Goal: Transaction & Acquisition: Purchase product/service

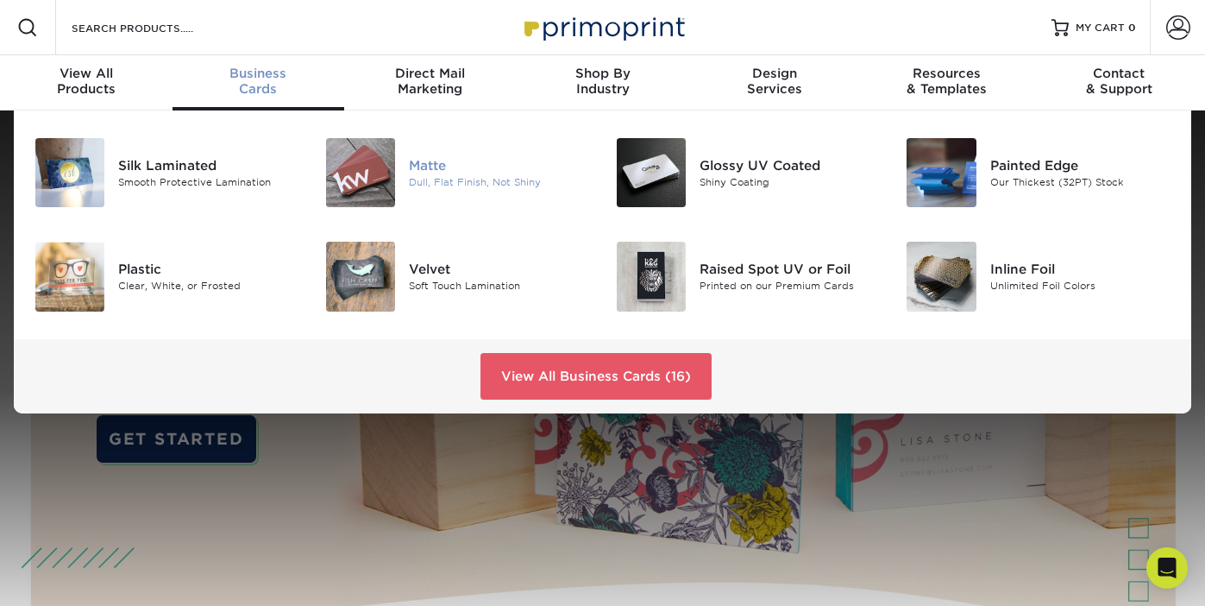
click at [435, 160] on div "Matte" at bounding box center [499, 165] width 181 height 19
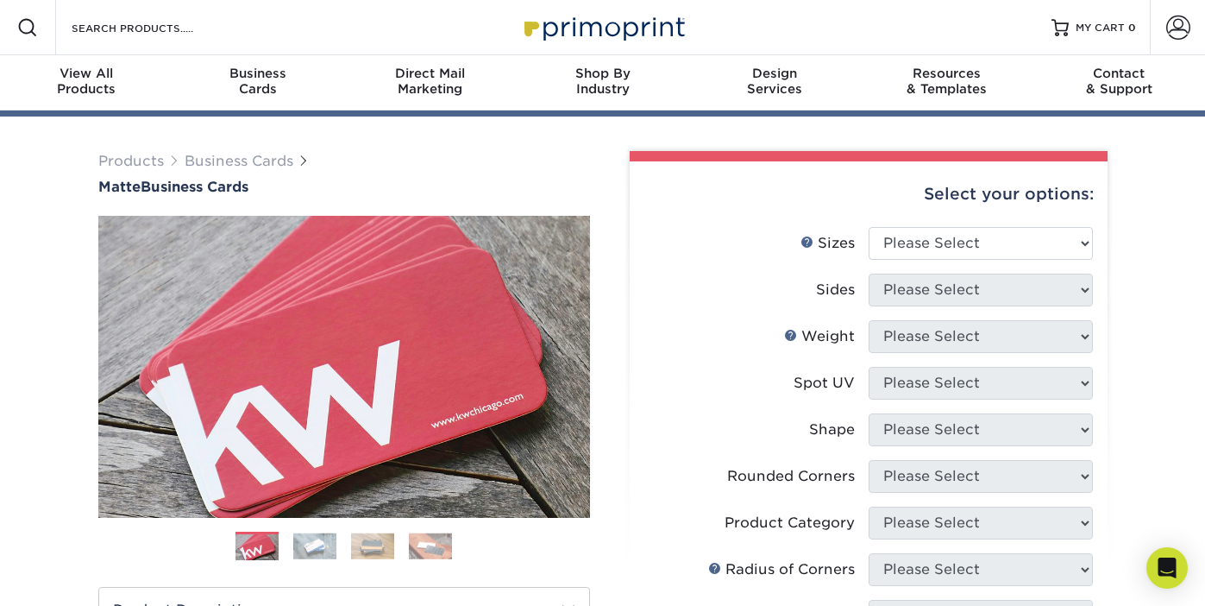
click at [983, 227] on div "Select your options:" at bounding box center [868, 194] width 450 height 66
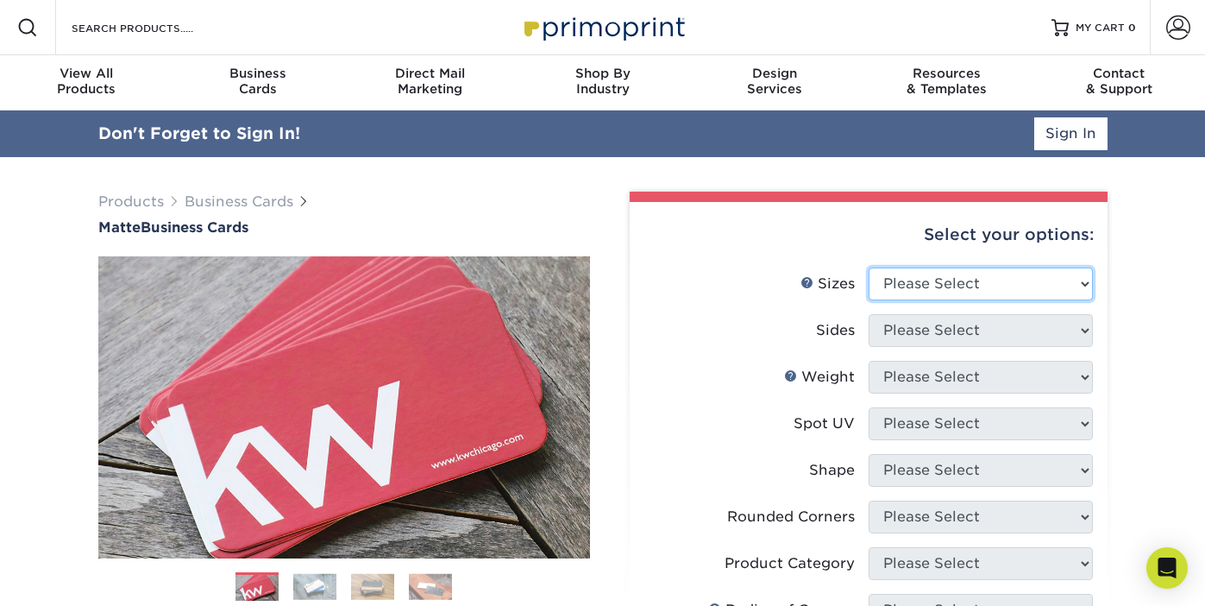
select select "2.00x3.50"
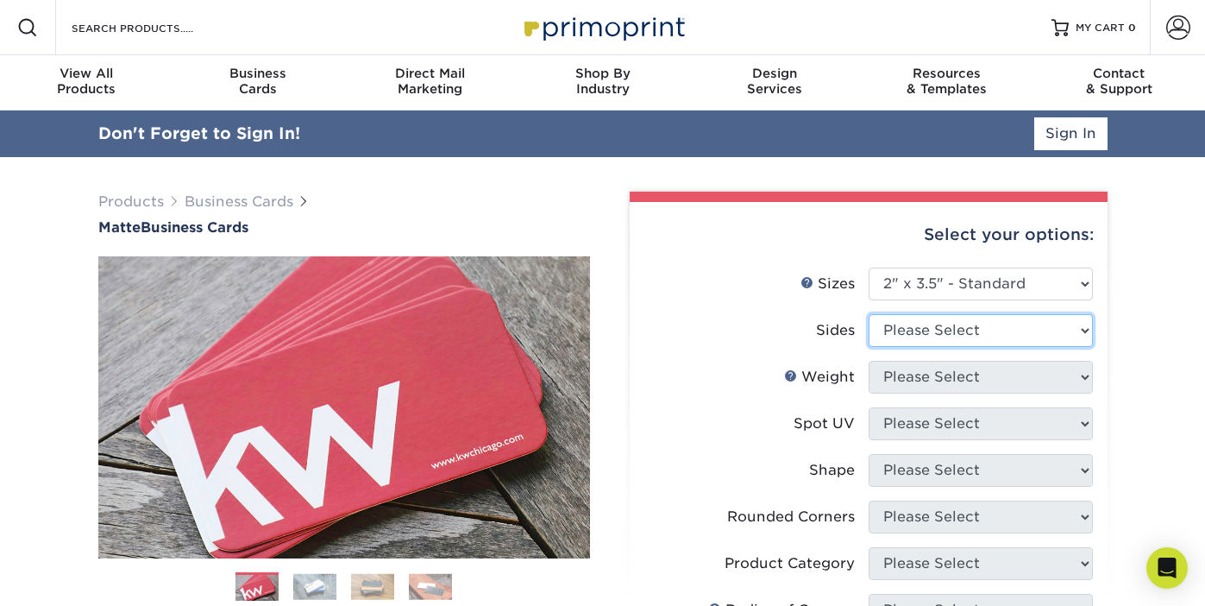
select select "13abbda7-1d64-4f25-8bb2-c179b224825d"
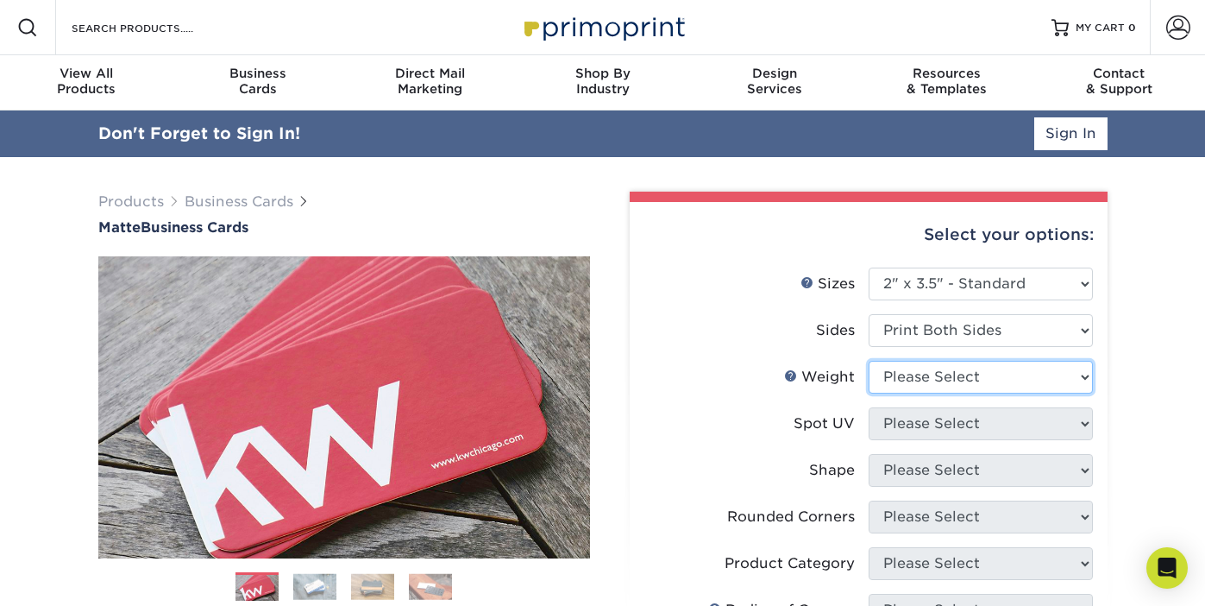
select select "16PT"
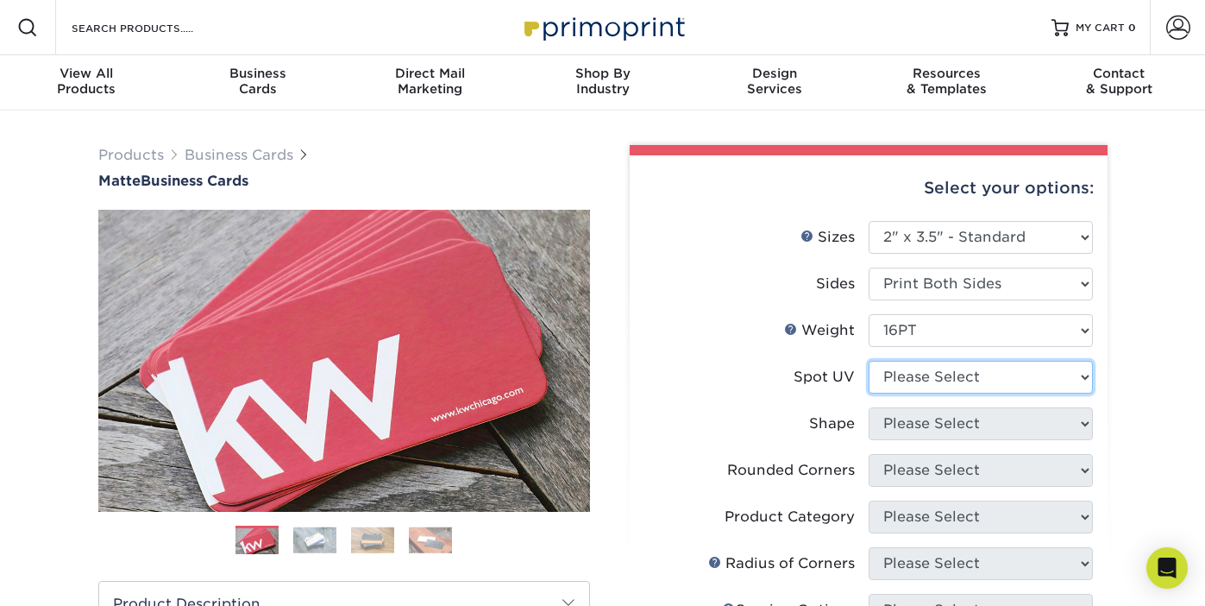
select select "3"
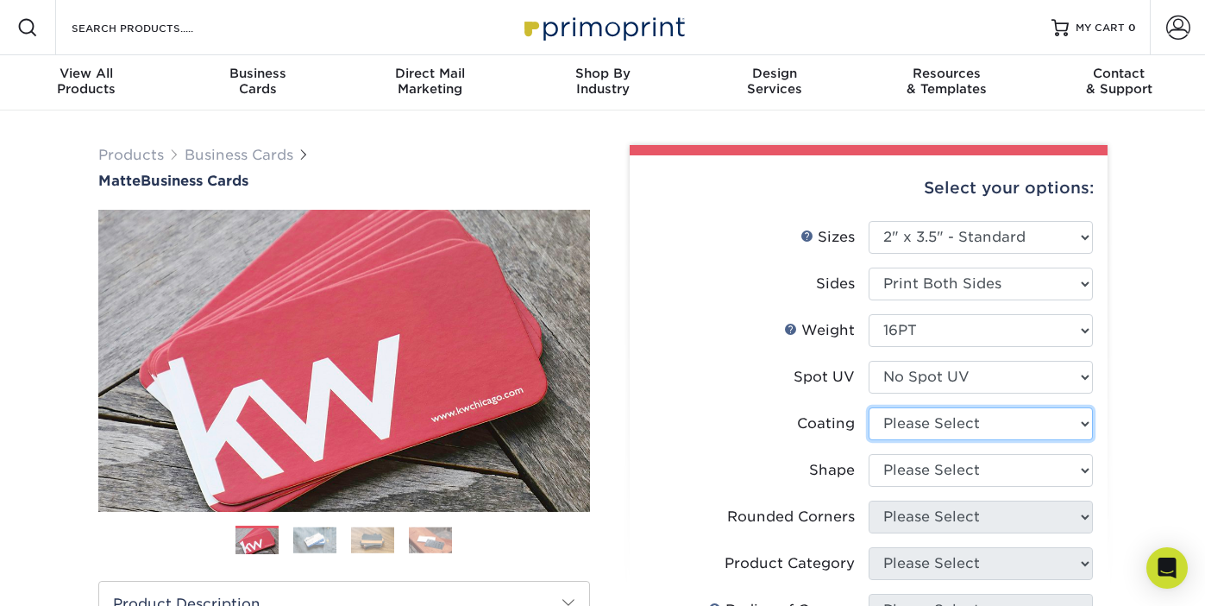
select select "121bb7b5-3b4d-429f-bd8d-bbf80e953313"
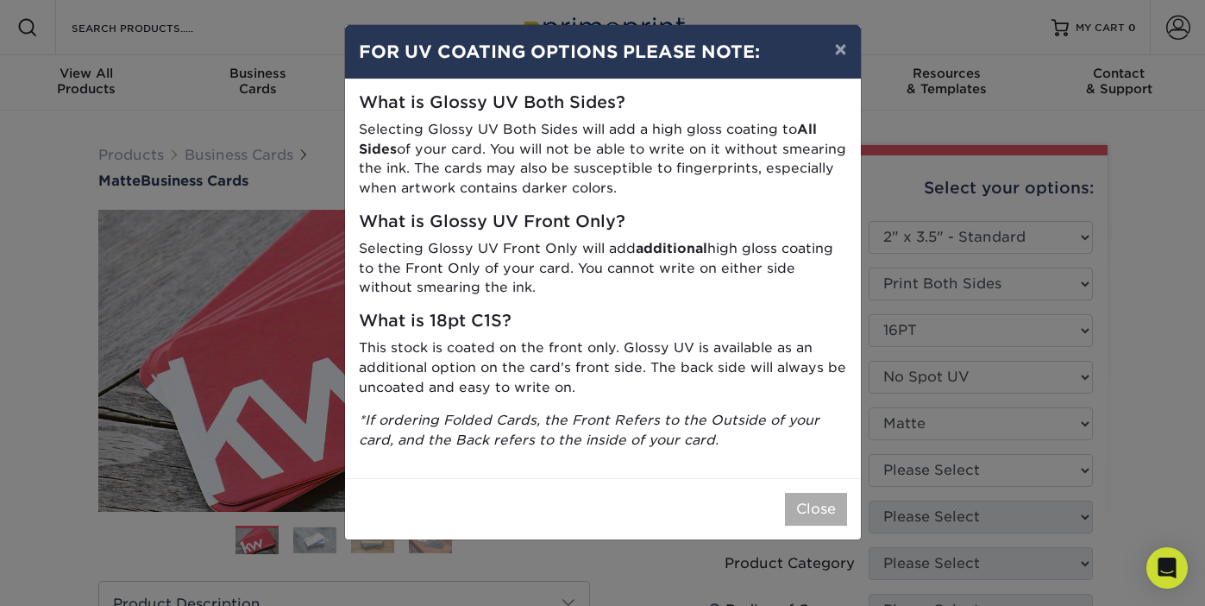
click at [827, 493] on button "Close" at bounding box center [816, 509] width 62 height 33
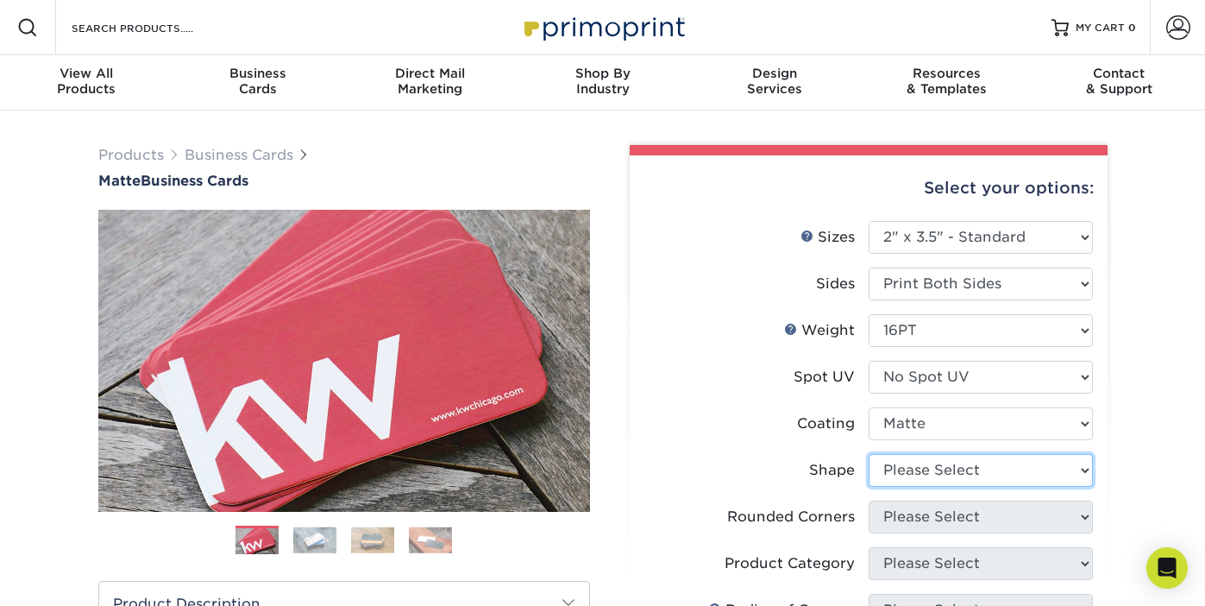
select select "standard"
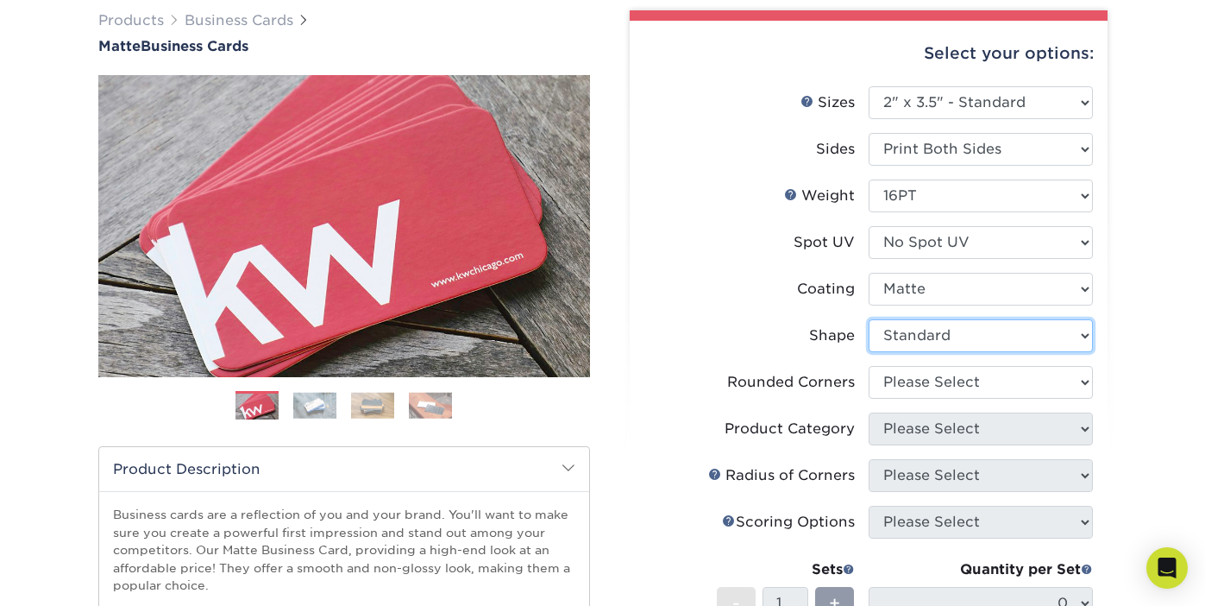
scroll to position [136, 0]
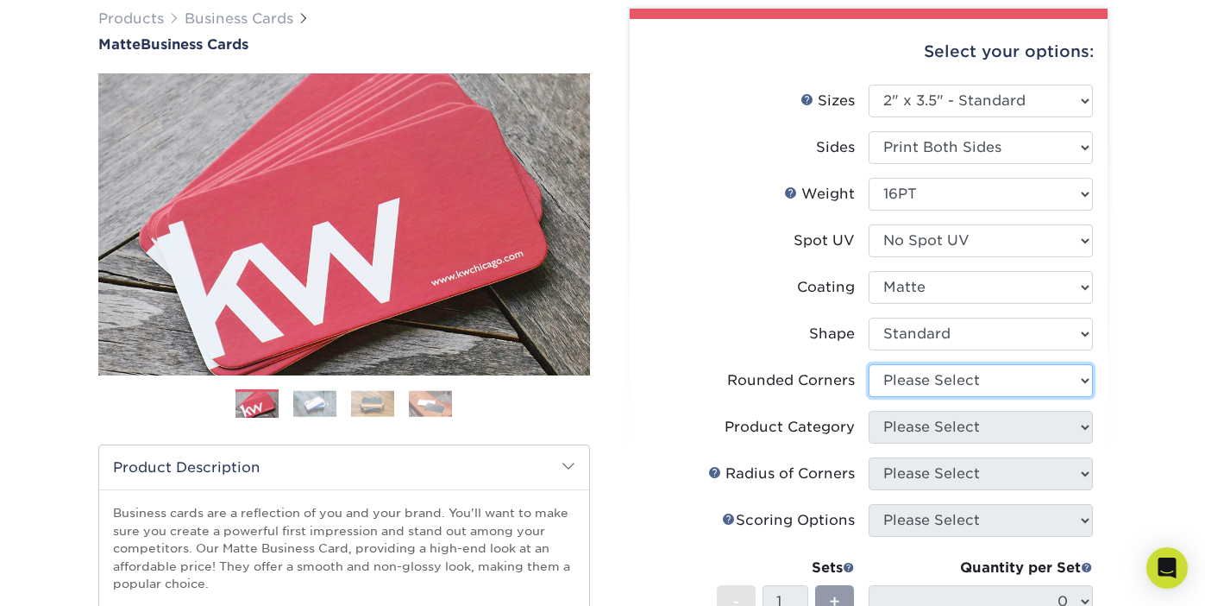
select select "0"
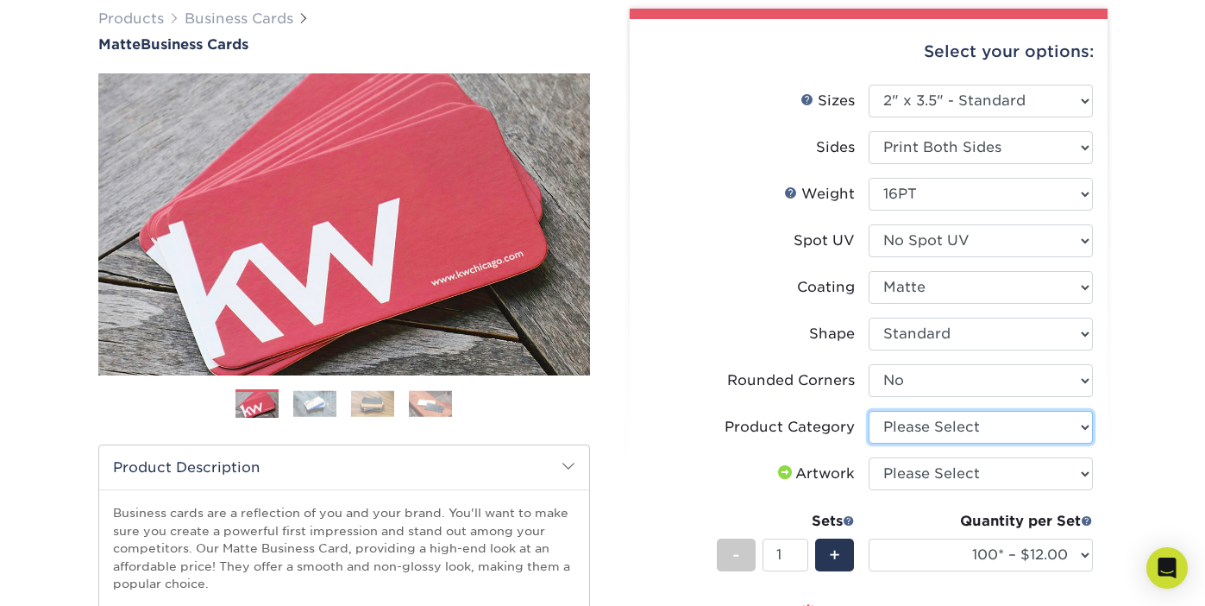
select select "3b5148f1-0588-4f88-a218-97bcfdce65c1"
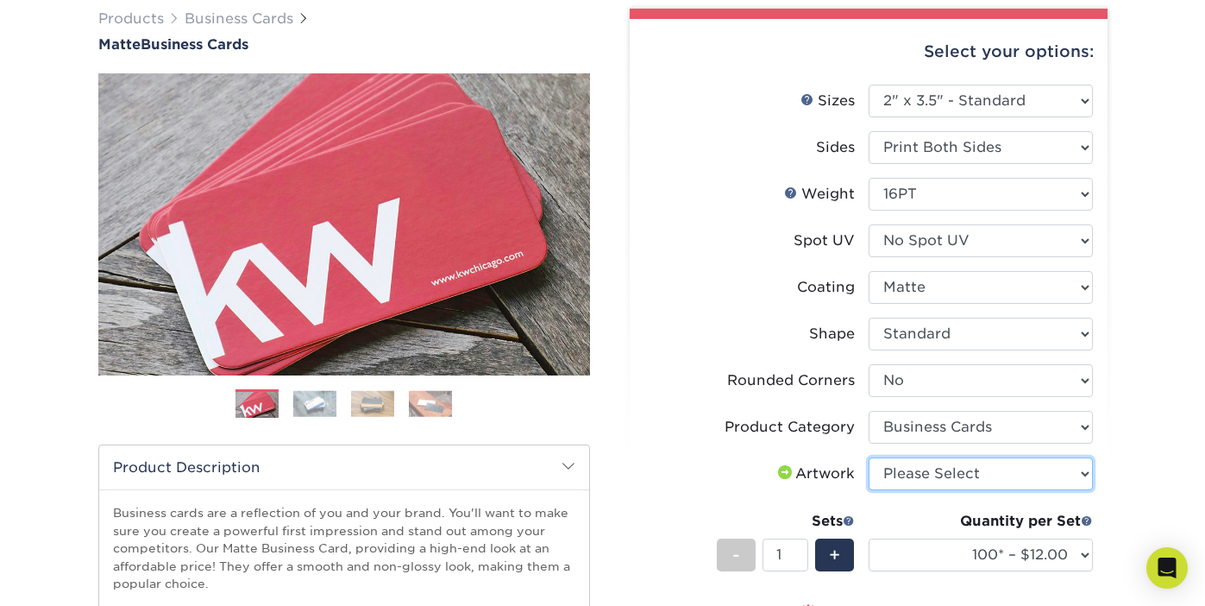
select select "upload"
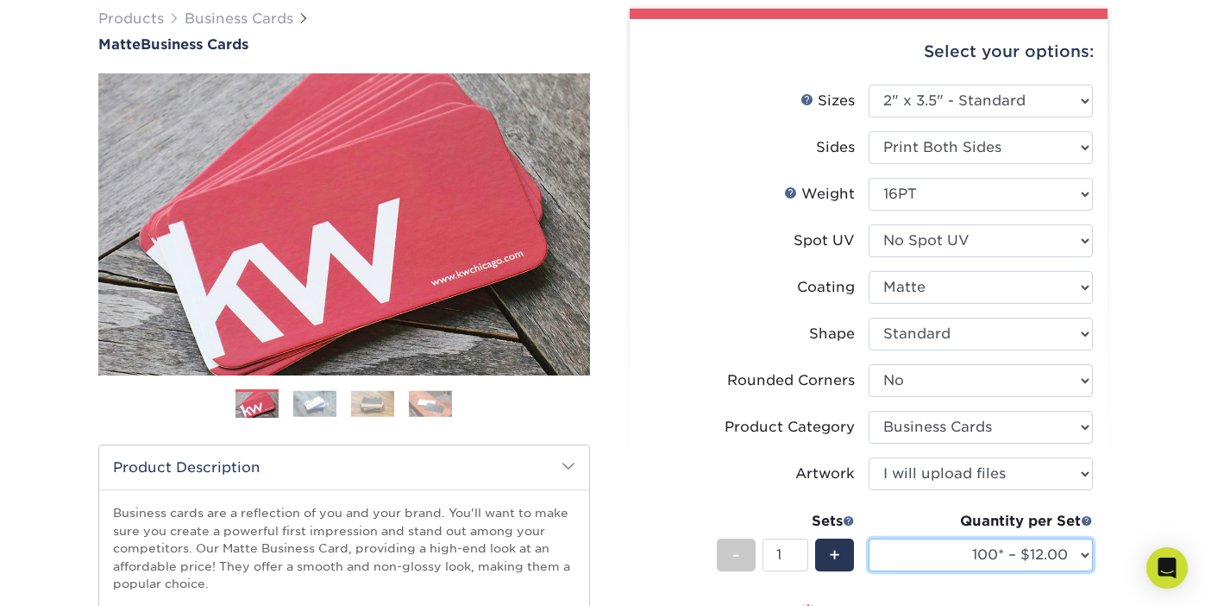
select select "250* – $21.00"
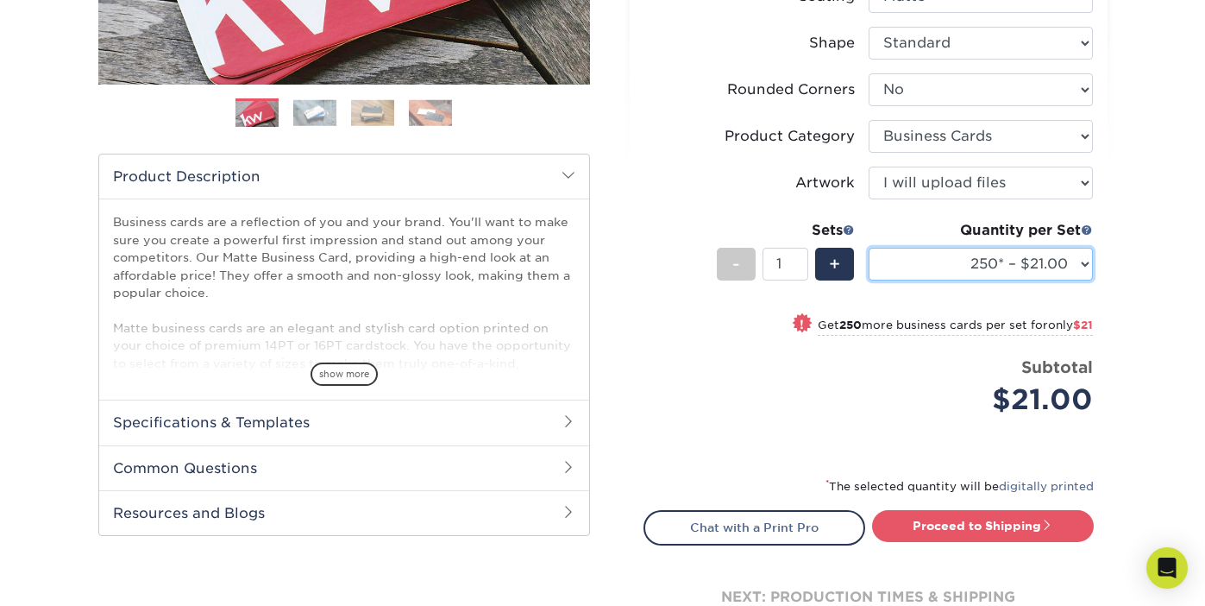
scroll to position [430, 0]
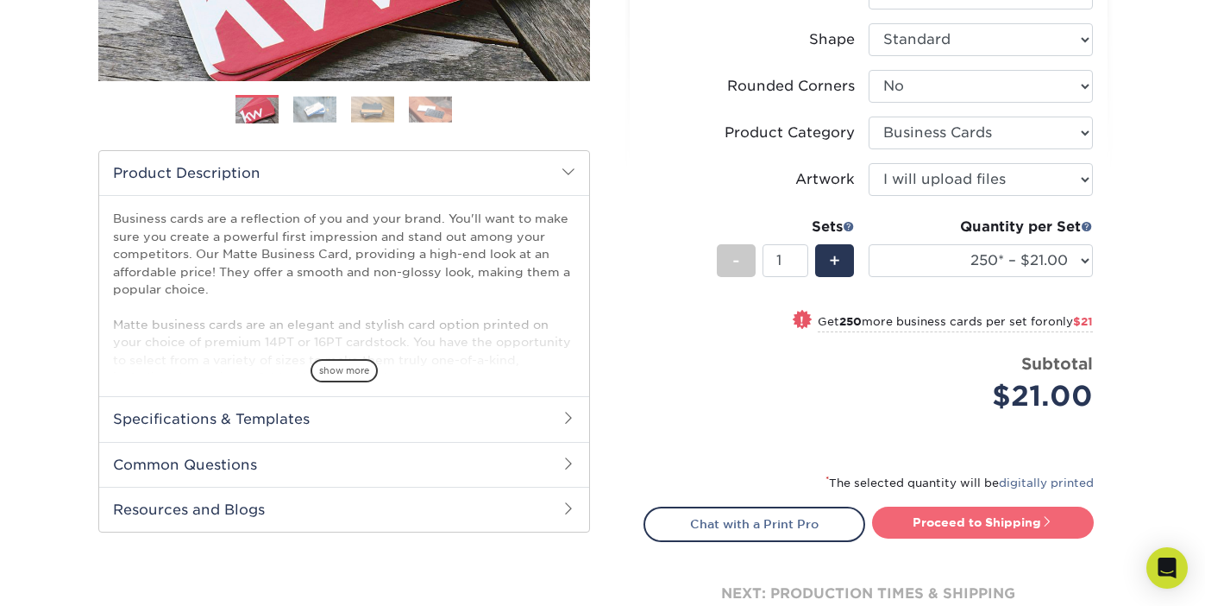
click at [962, 517] on link "Proceed to Shipping" at bounding box center [983, 521] width 222 height 31
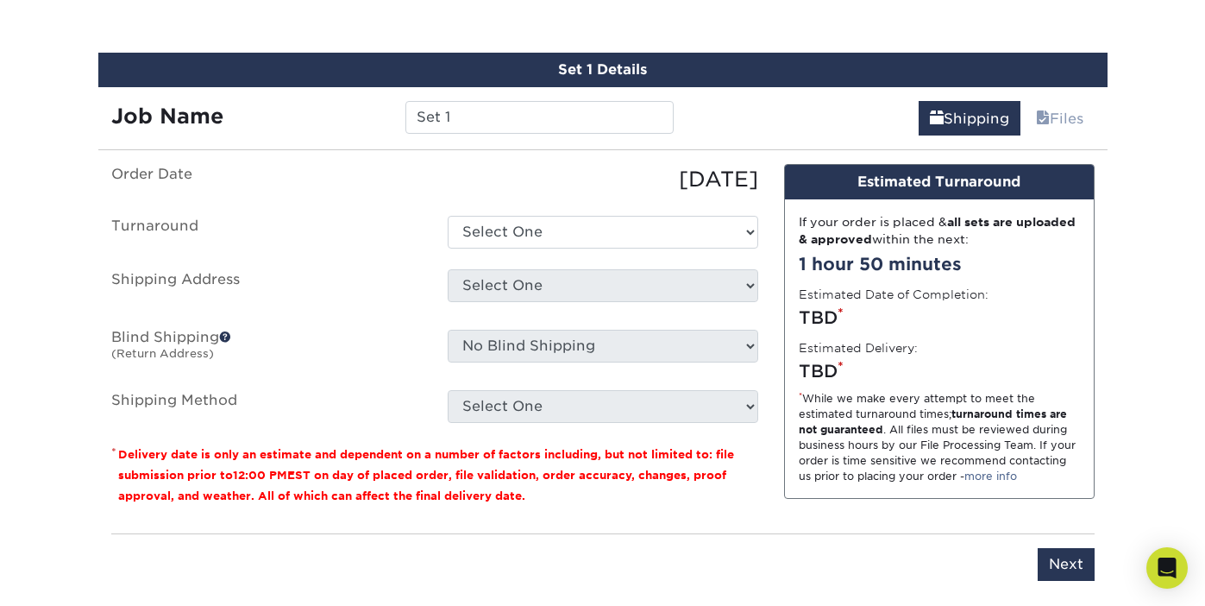
scroll to position [982, 0]
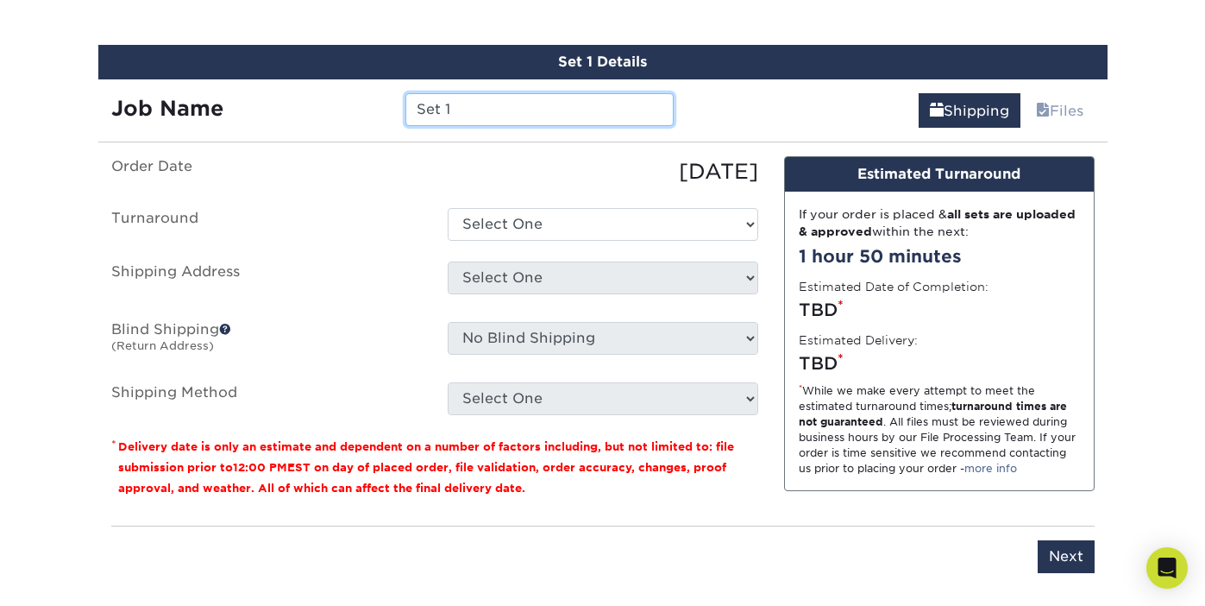
click at [495, 117] on input "Set 1" at bounding box center [539, 109] width 268 height 33
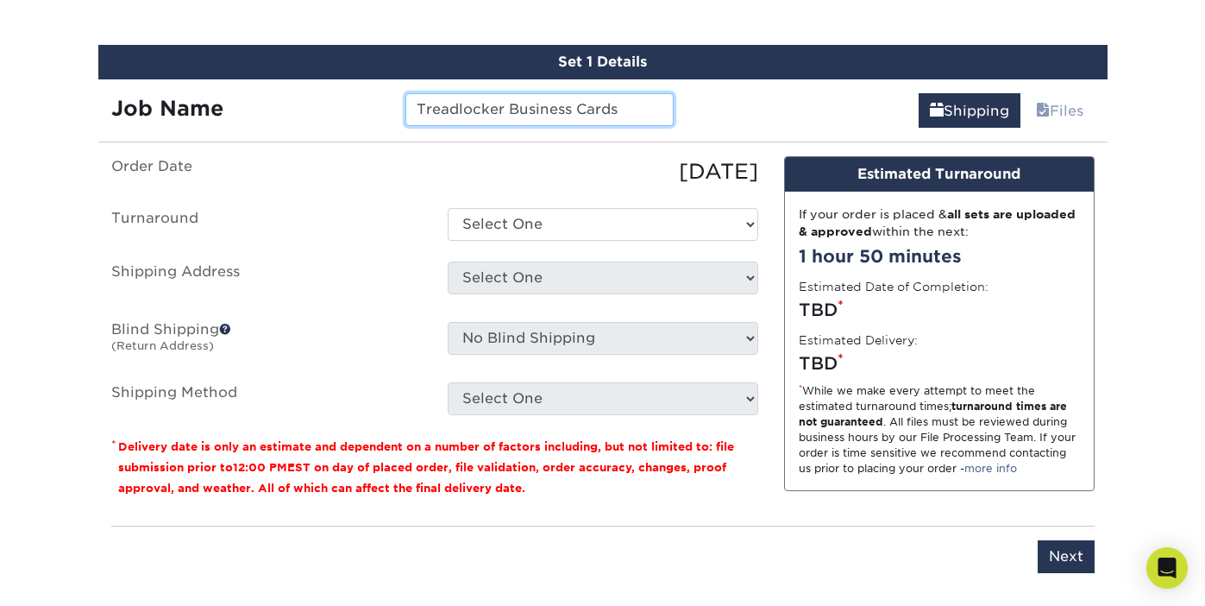
click at [462, 104] on input "Treadlocker Business Cards" at bounding box center [539, 109] width 268 height 33
click at [423, 105] on input "TreadLocker Business Cards" at bounding box center [539, 109] width 268 height 33
type input "ThreadLocker Business Cards"
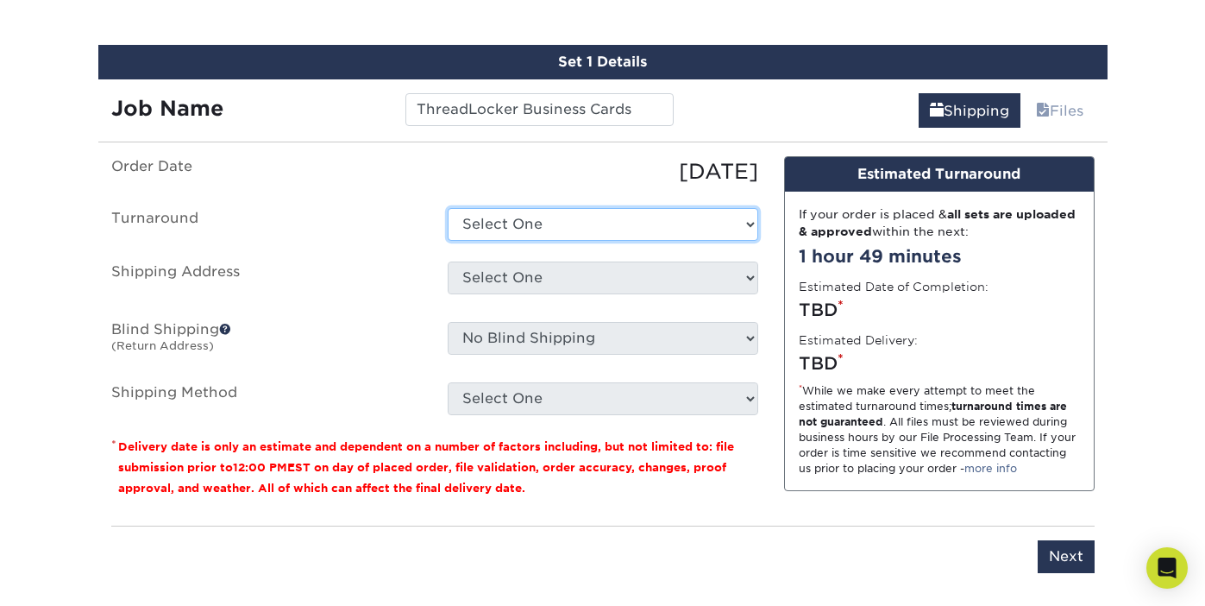
select select "23721297-b68b-4846-ba83-3171e6bd9d78"
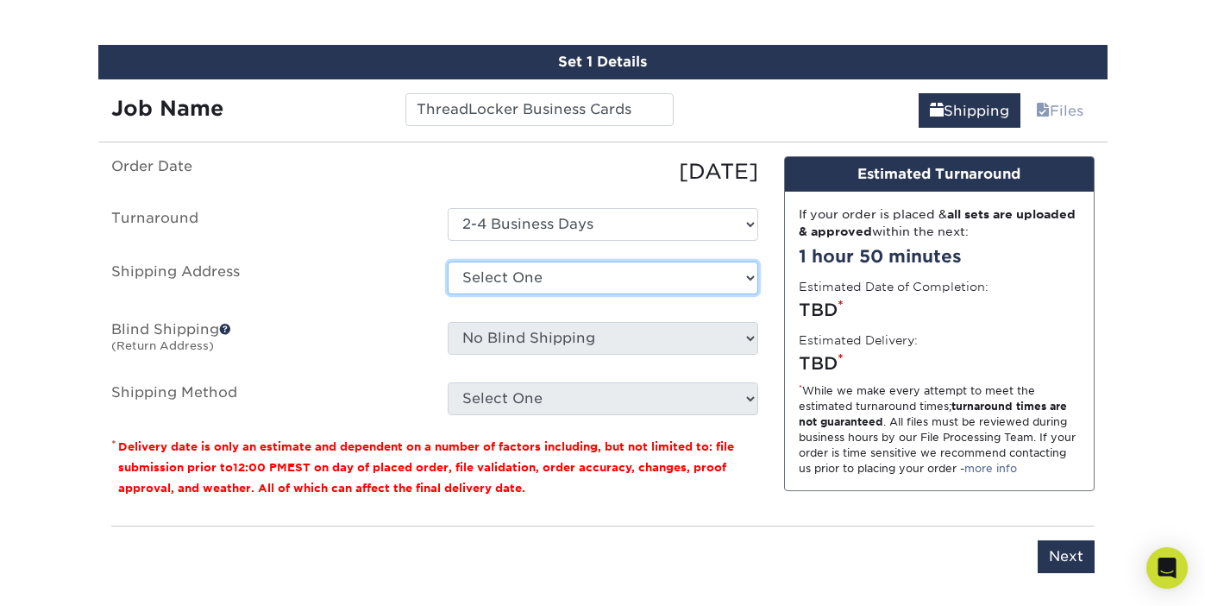
select select "newaddress"
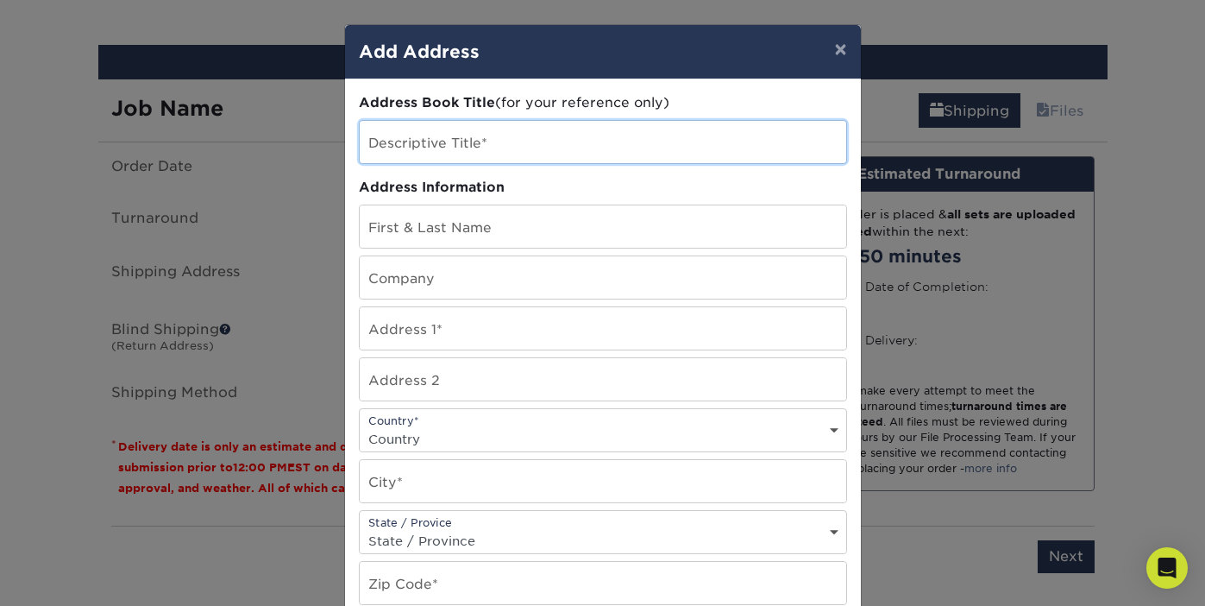
click at [518, 154] on input "text" at bounding box center [603, 142] width 487 height 42
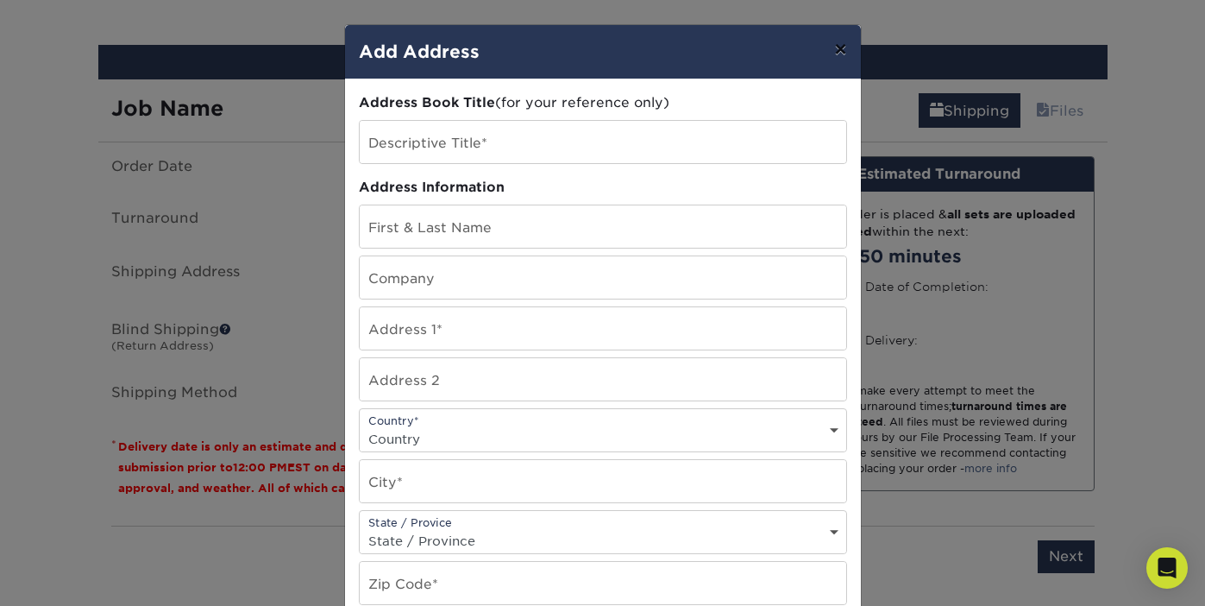
click at [838, 52] on button "×" at bounding box center [840, 49] width 40 height 48
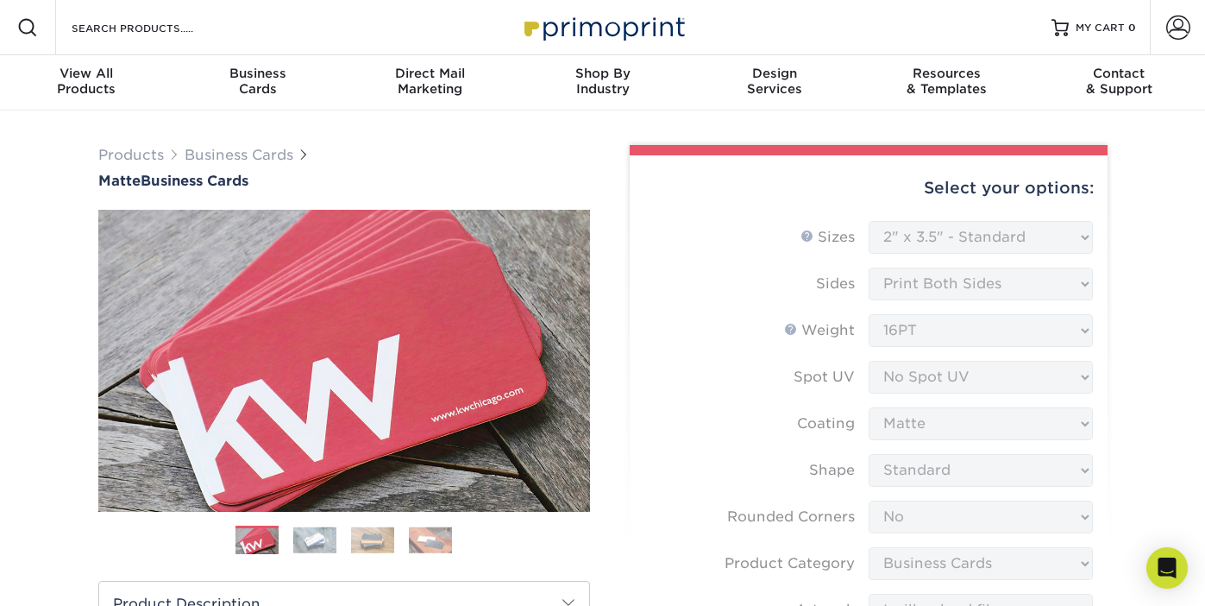
scroll to position [0, 0]
click at [1172, 30] on span at bounding box center [1178, 28] width 24 height 24
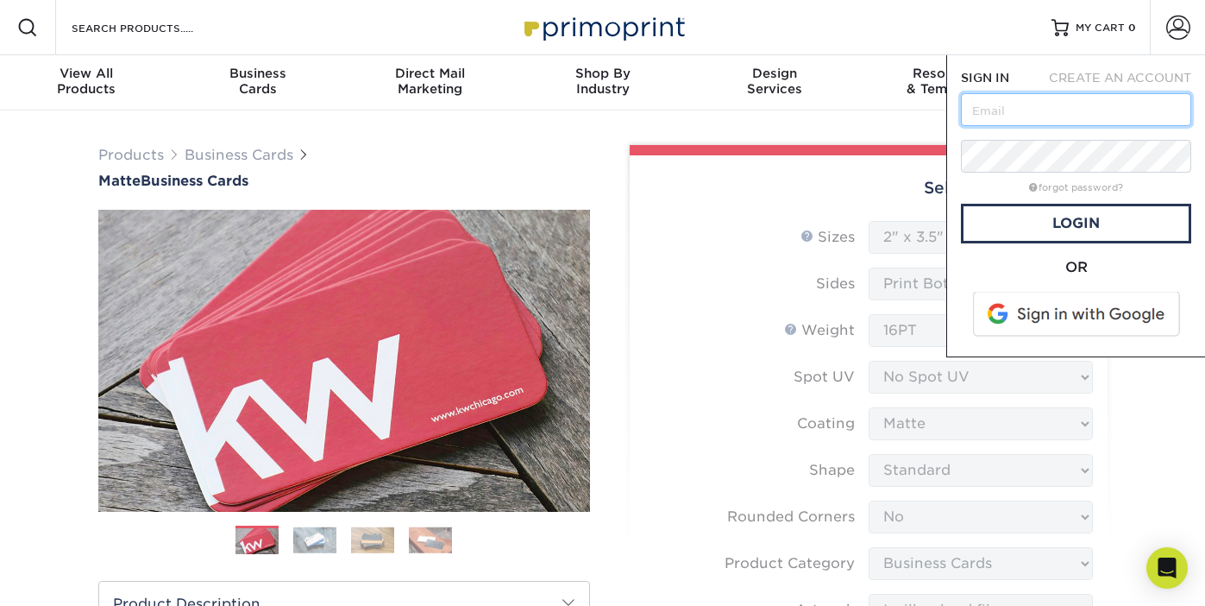
type input "[EMAIL_ADDRESS][DOMAIN_NAME]"
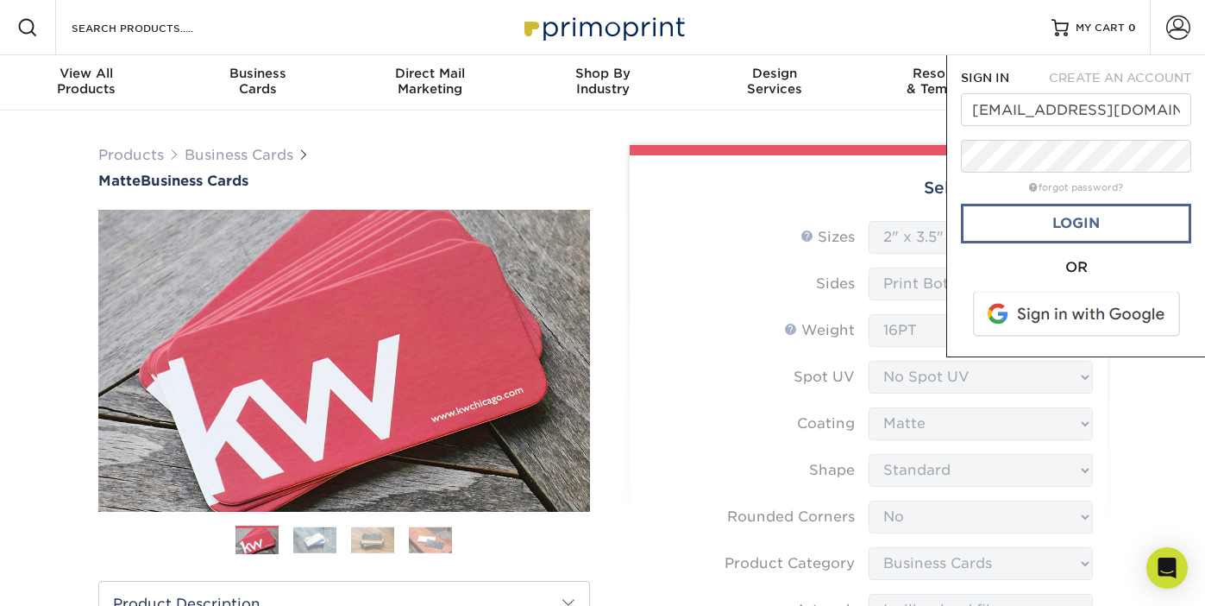
click at [1058, 227] on link "Login" at bounding box center [1076, 224] width 230 height 40
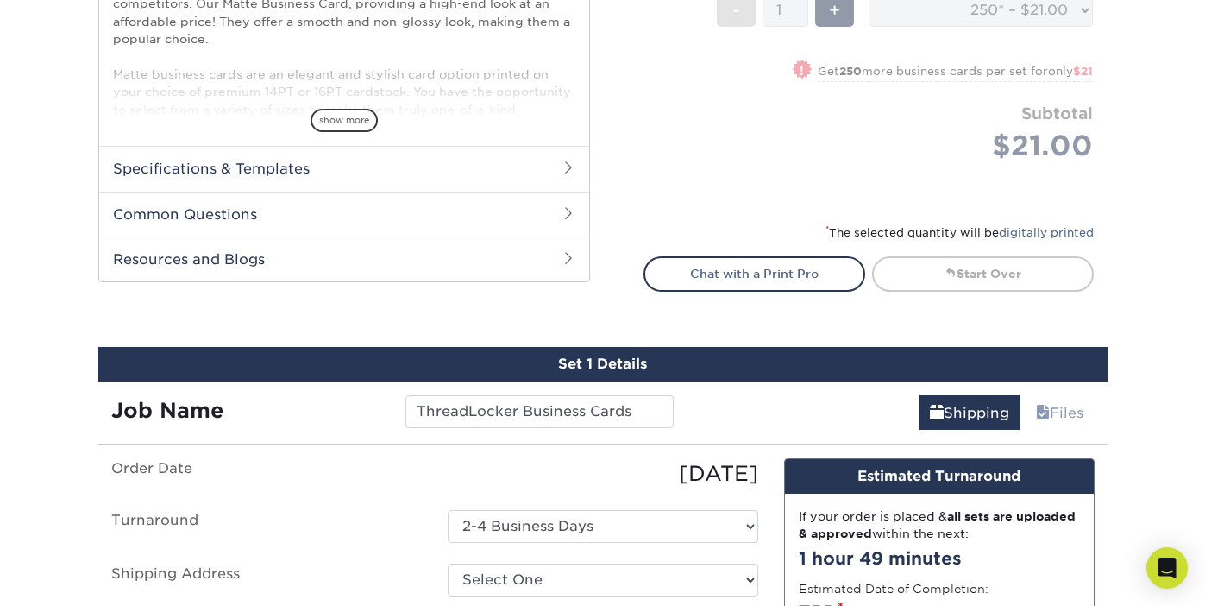
scroll to position [908, 0]
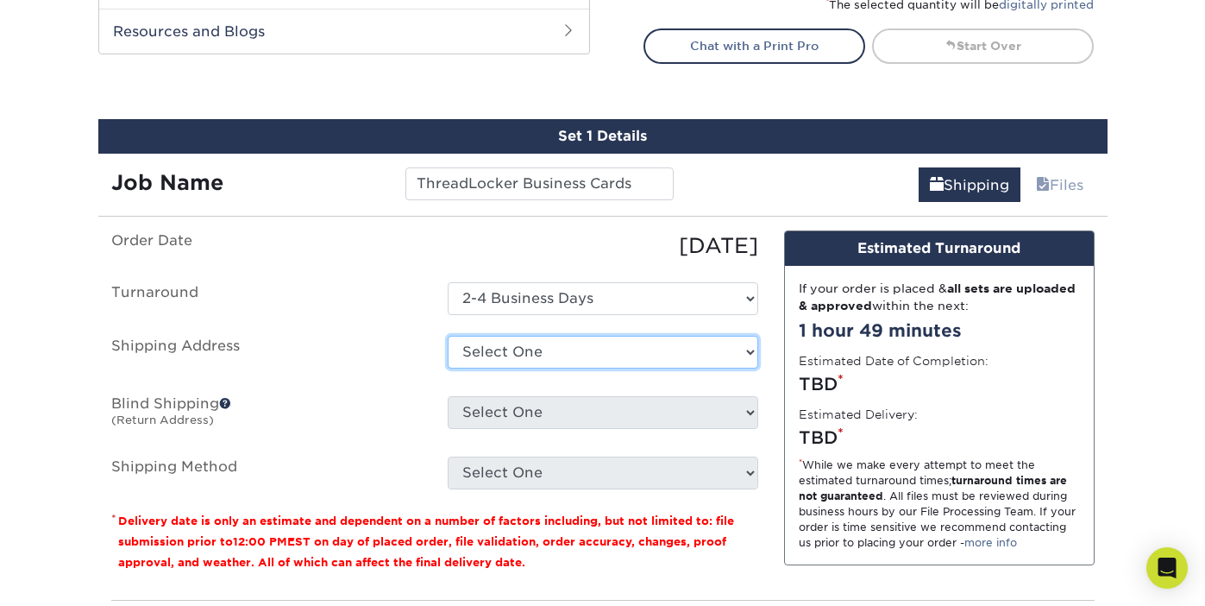
select select "newaddress"
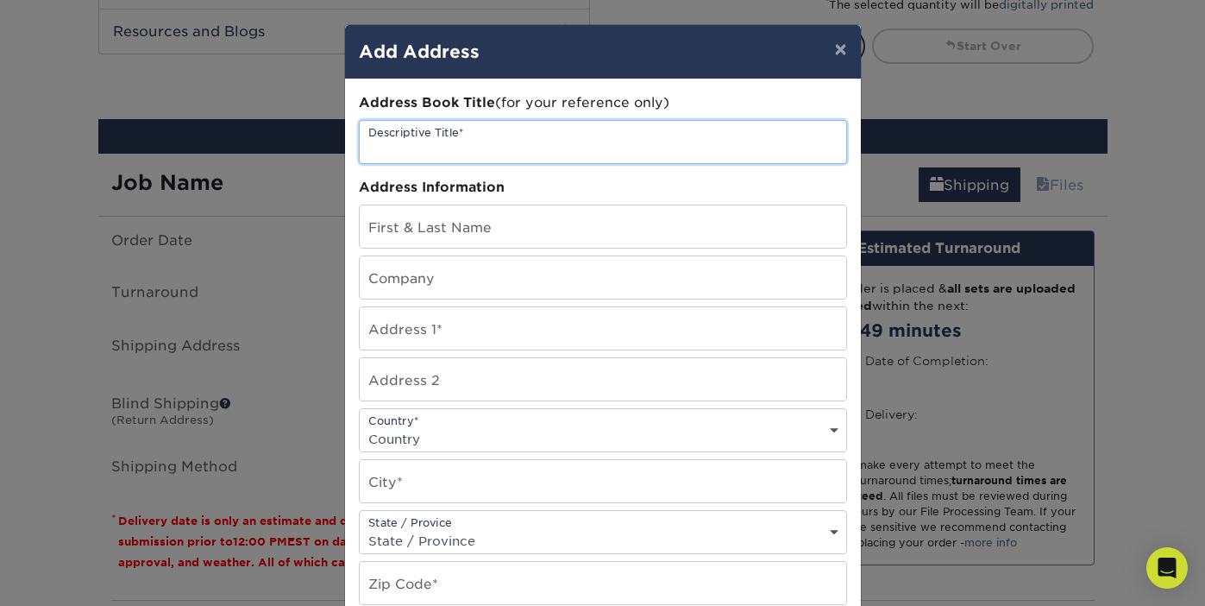
click at [475, 145] on input "text" at bounding box center [603, 142] width 487 height 42
type input "ThreadLocker Plumbing & Heating"
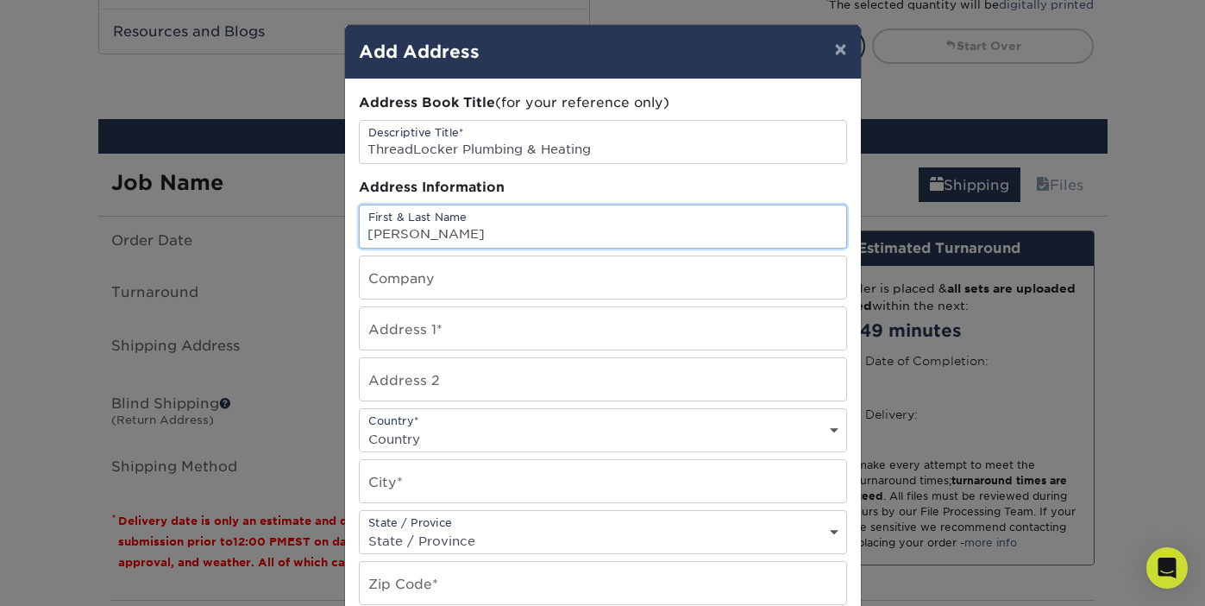
type input "Rick Tilly"
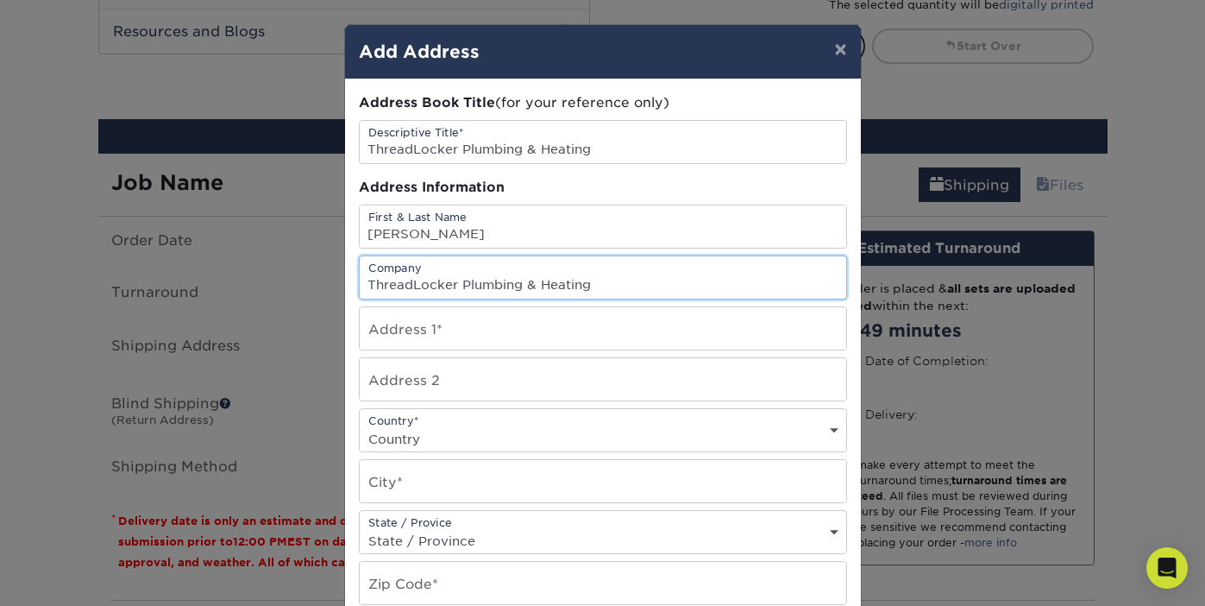
type input "ThreadLocker Plumbing & Heating"
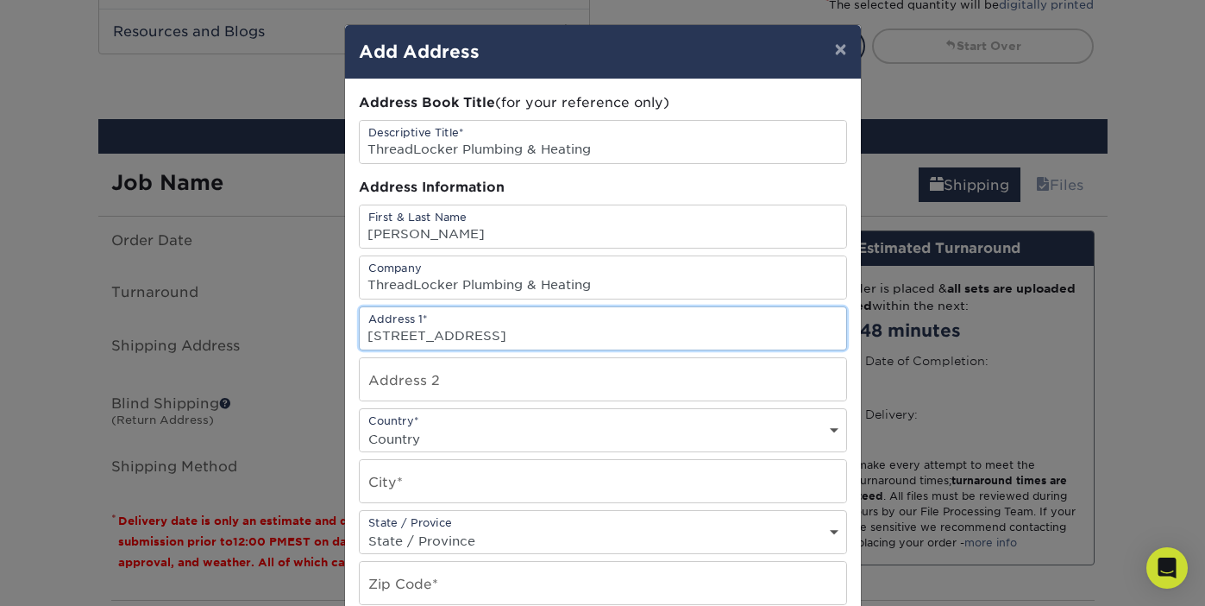
type input "2513 Hammertown Rd"
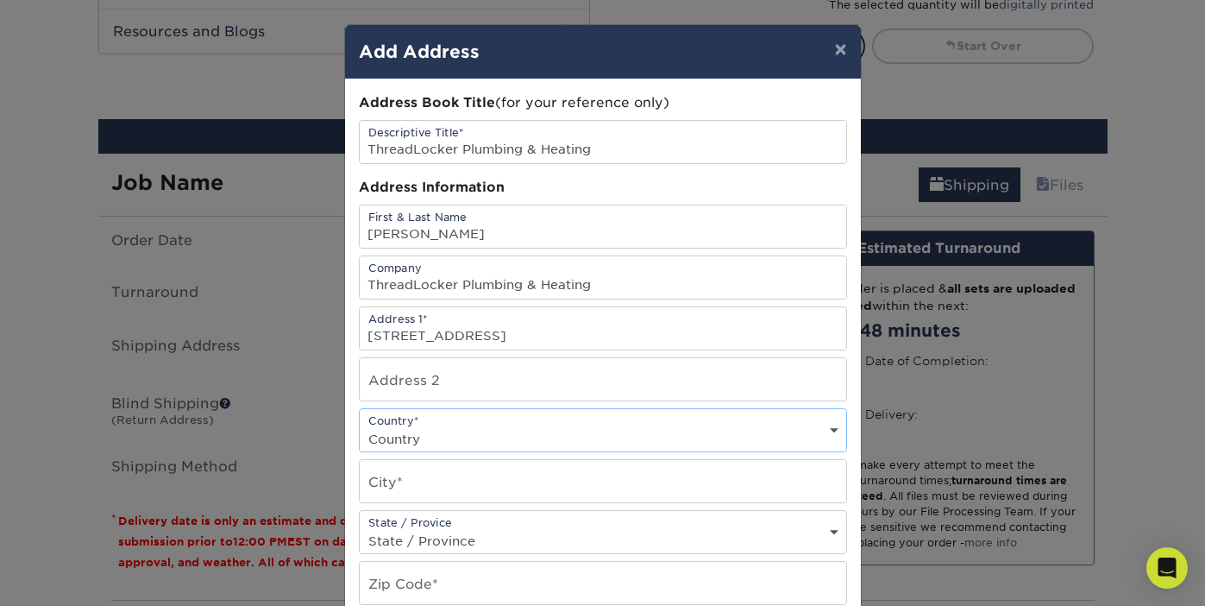
select select "US"
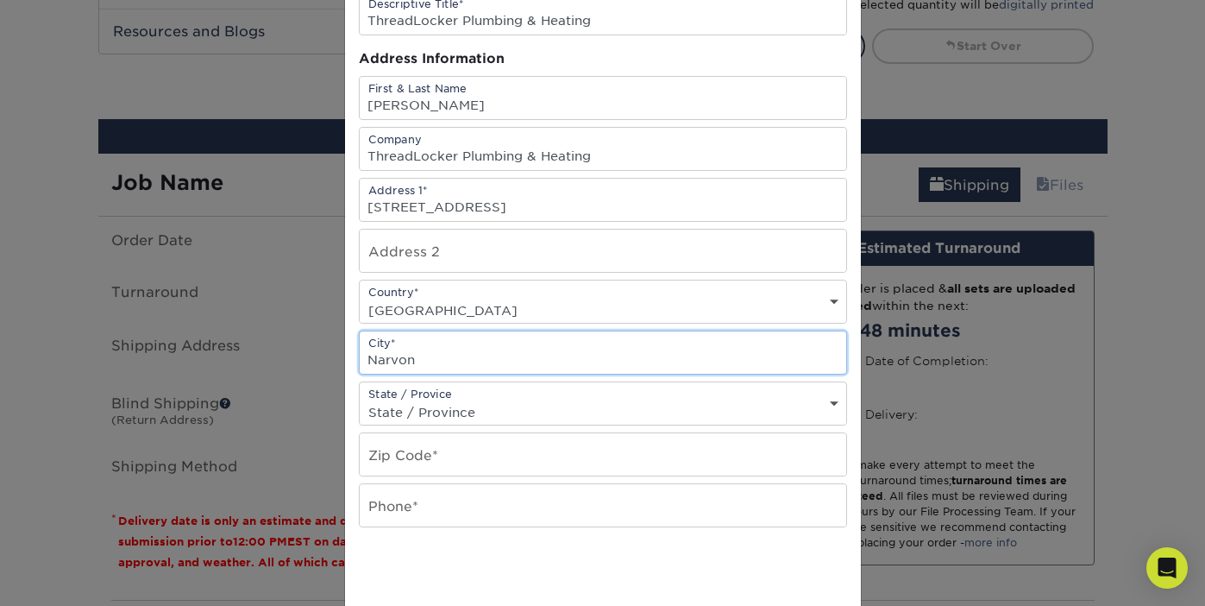
scroll to position [138, 0]
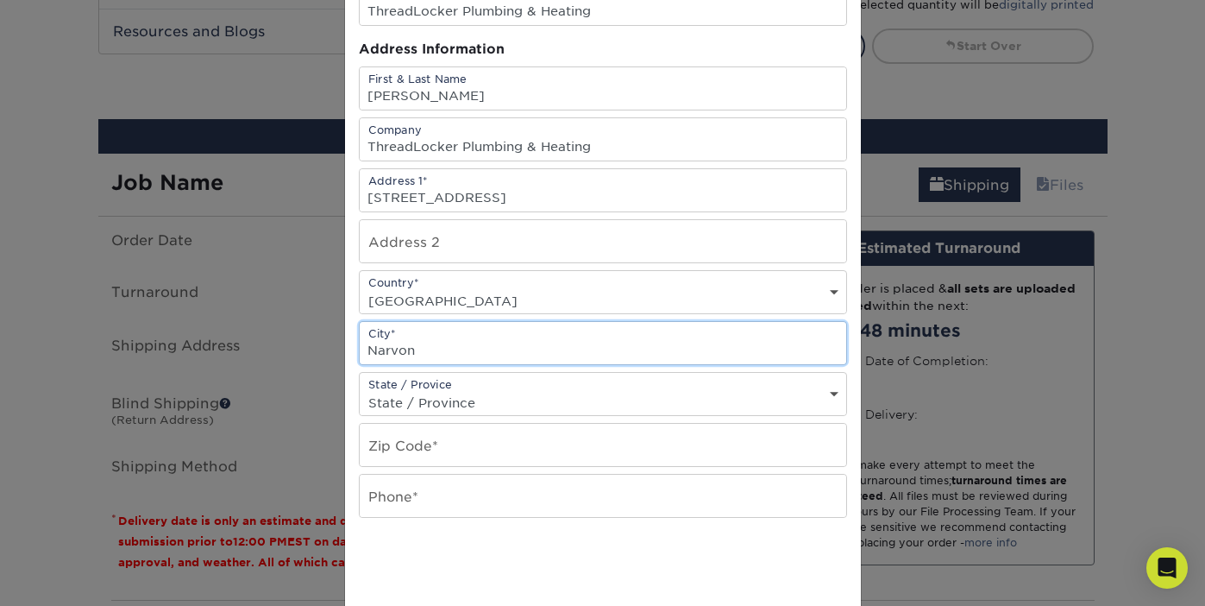
type input "Narvon"
click at [505, 386] on div "State / Provice State / Province Alabama Alaska Arizona Arkansas California Col…" at bounding box center [603, 394] width 488 height 44
select select "PA"
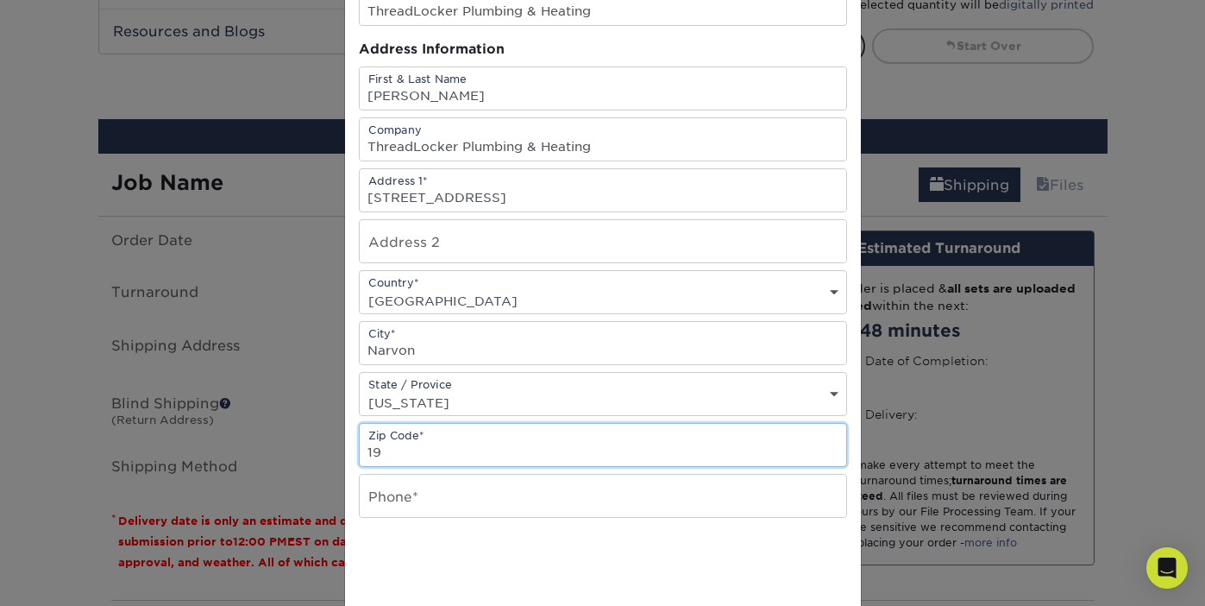
type input "1"
type input "17555"
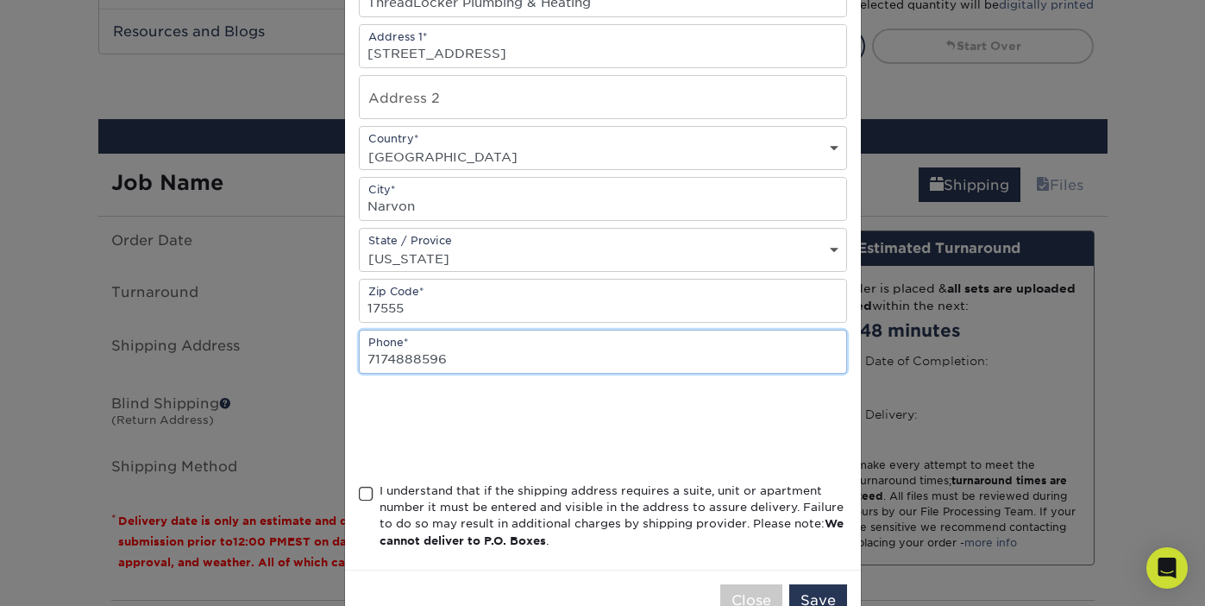
scroll to position [287, 0]
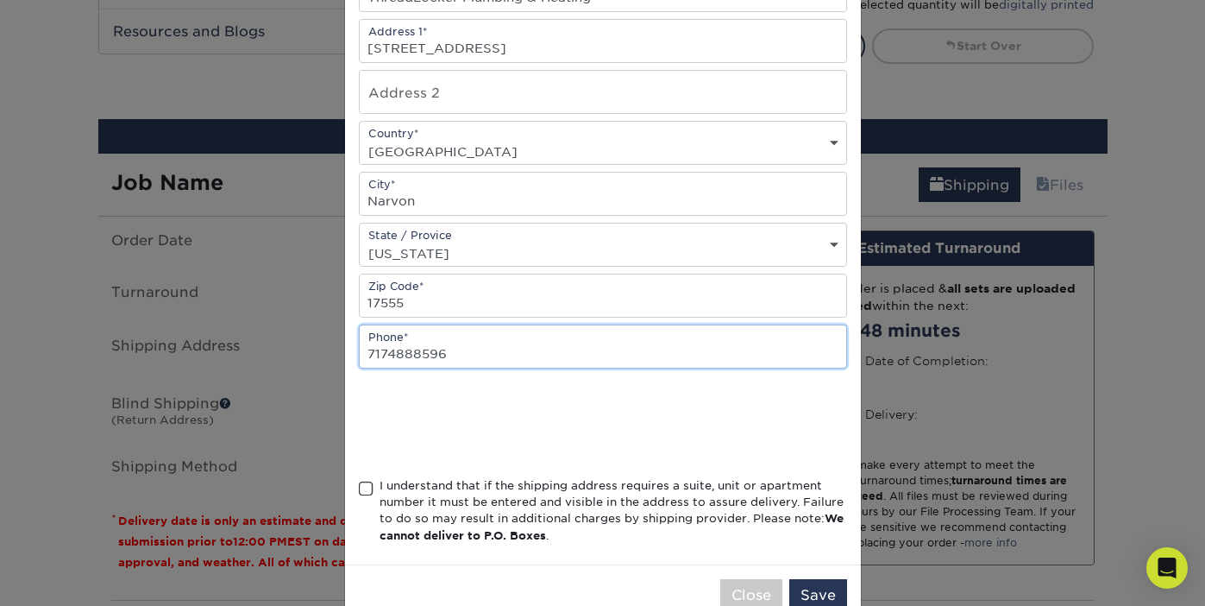
type input "7174888596"
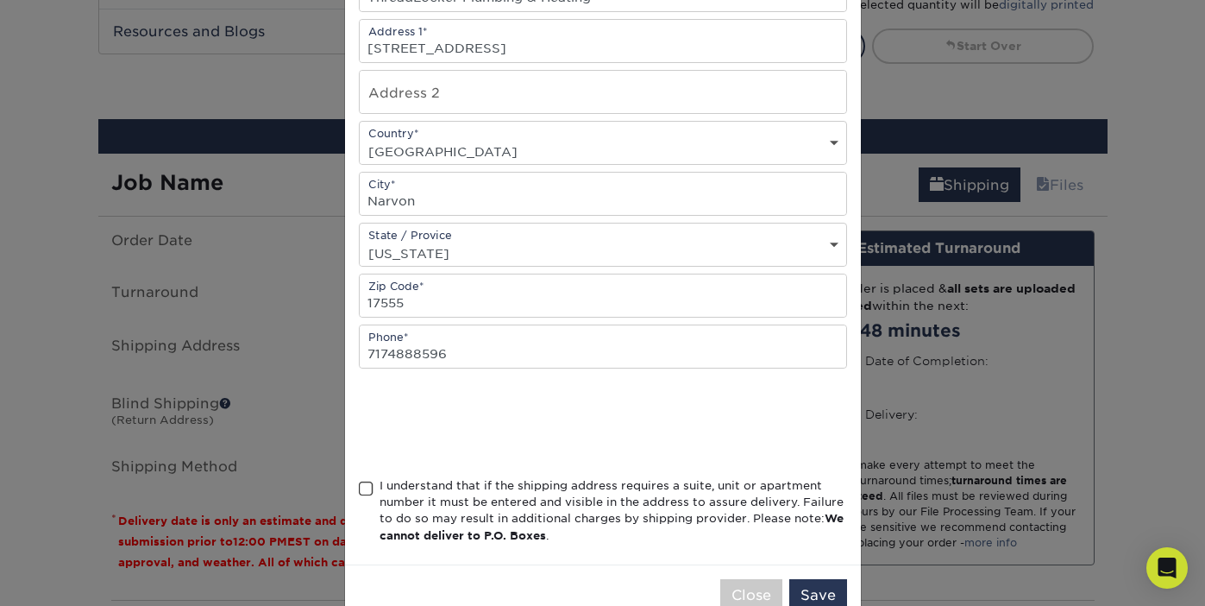
click at [367, 491] on span at bounding box center [366, 488] width 15 height 16
click at [0, 0] on input "I understand that if the shipping address requires a suite, unit or apartment n…" at bounding box center [0, 0] width 0 height 0
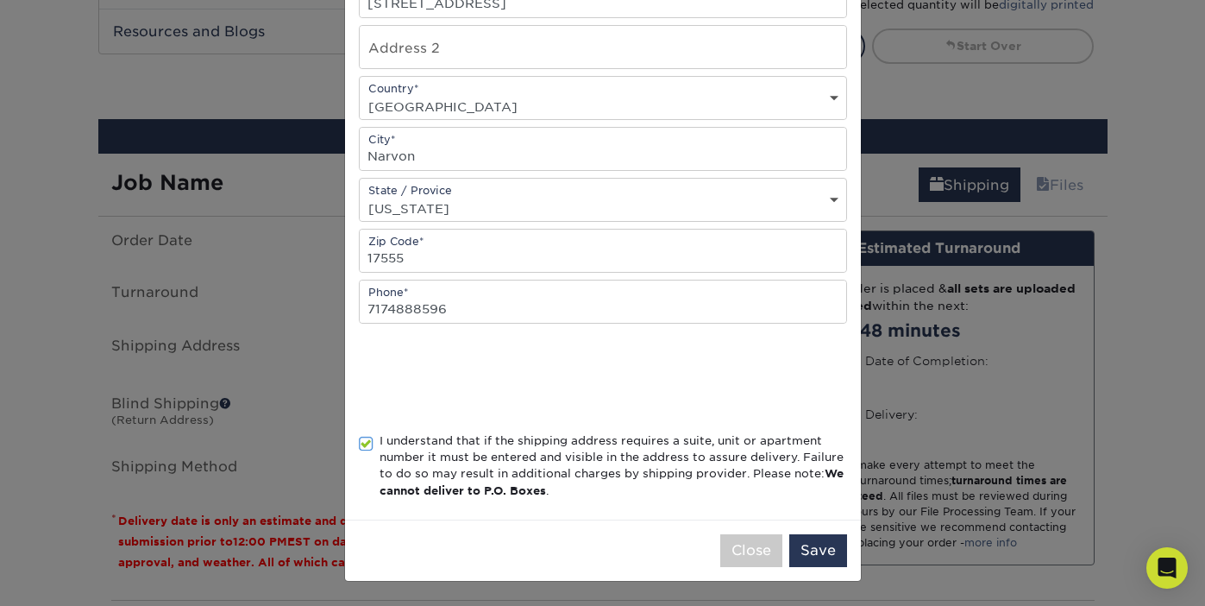
scroll to position [336, 0]
click at [825, 551] on button "Save" at bounding box center [818, 550] width 58 height 33
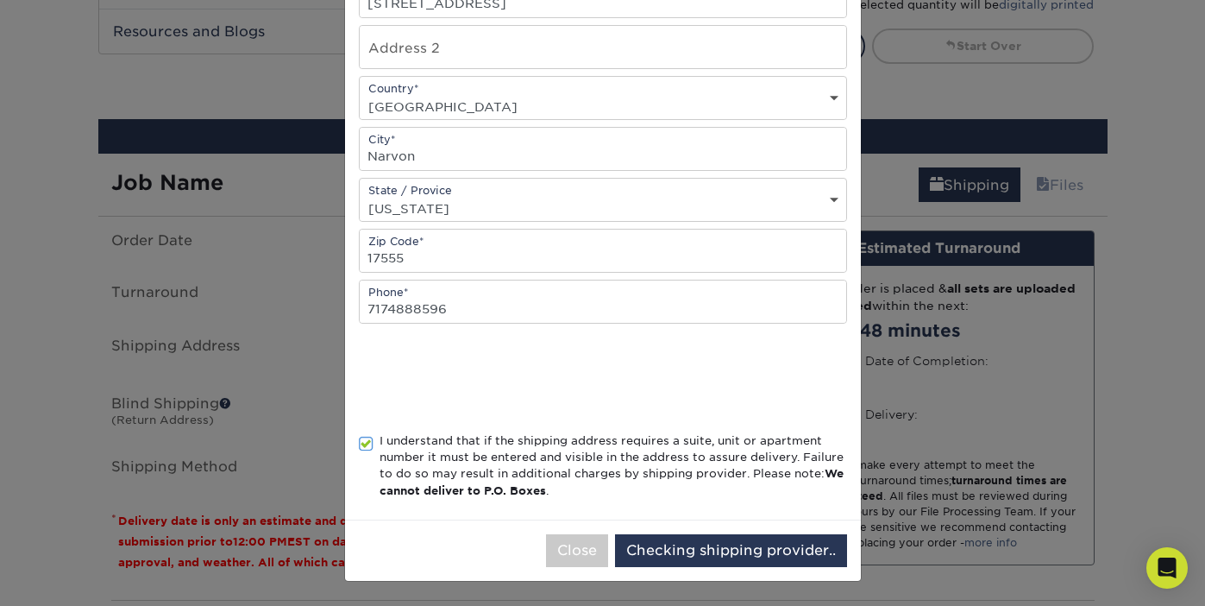
scroll to position [0, 0]
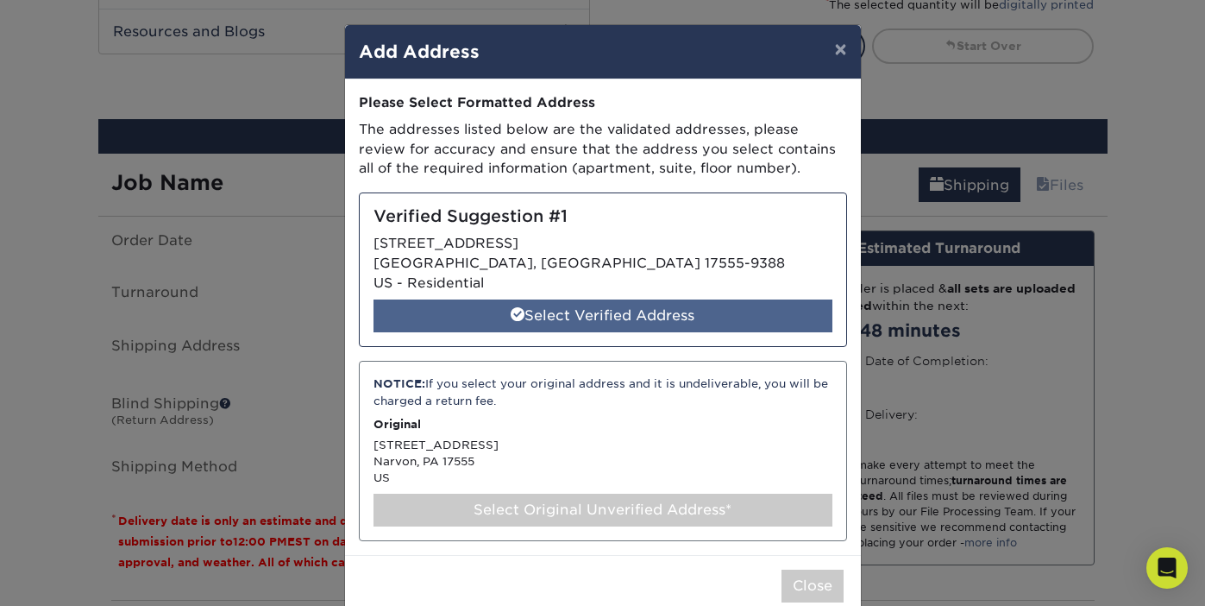
click at [610, 307] on div "Select Verified Address" at bounding box center [603, 315] width 459 height 33
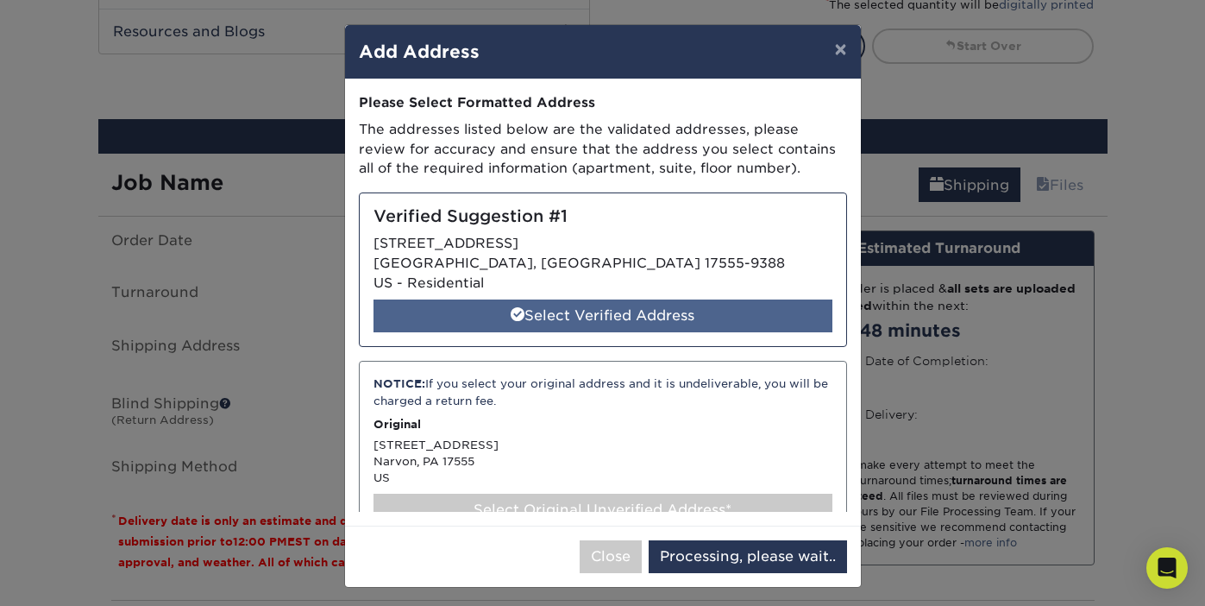
select select "286941"
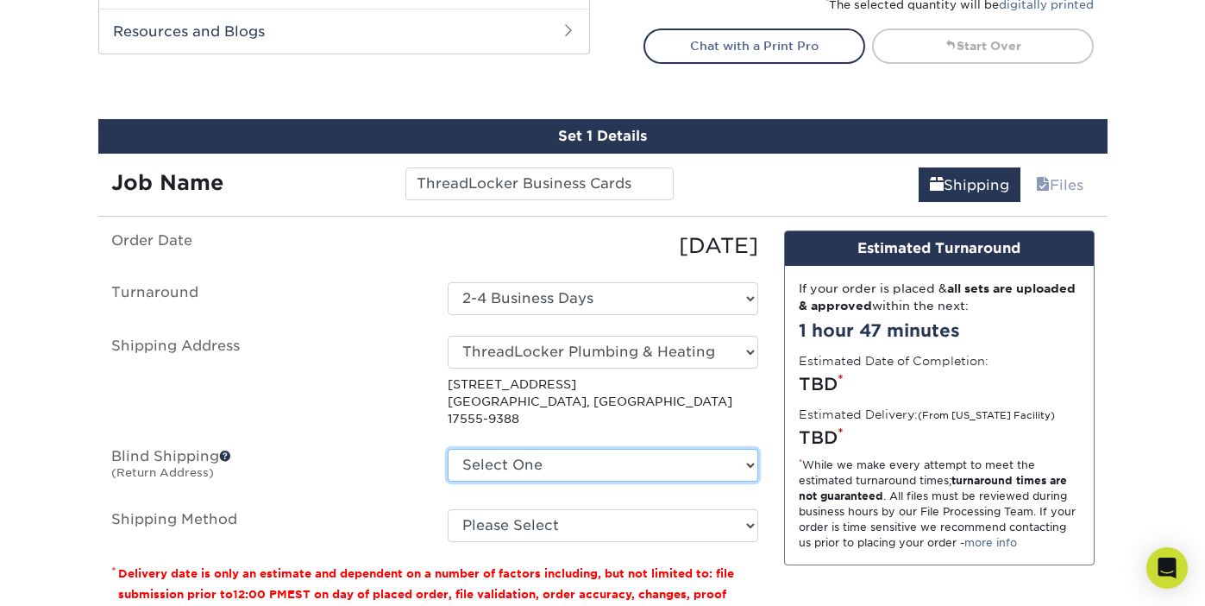
select select "26566"
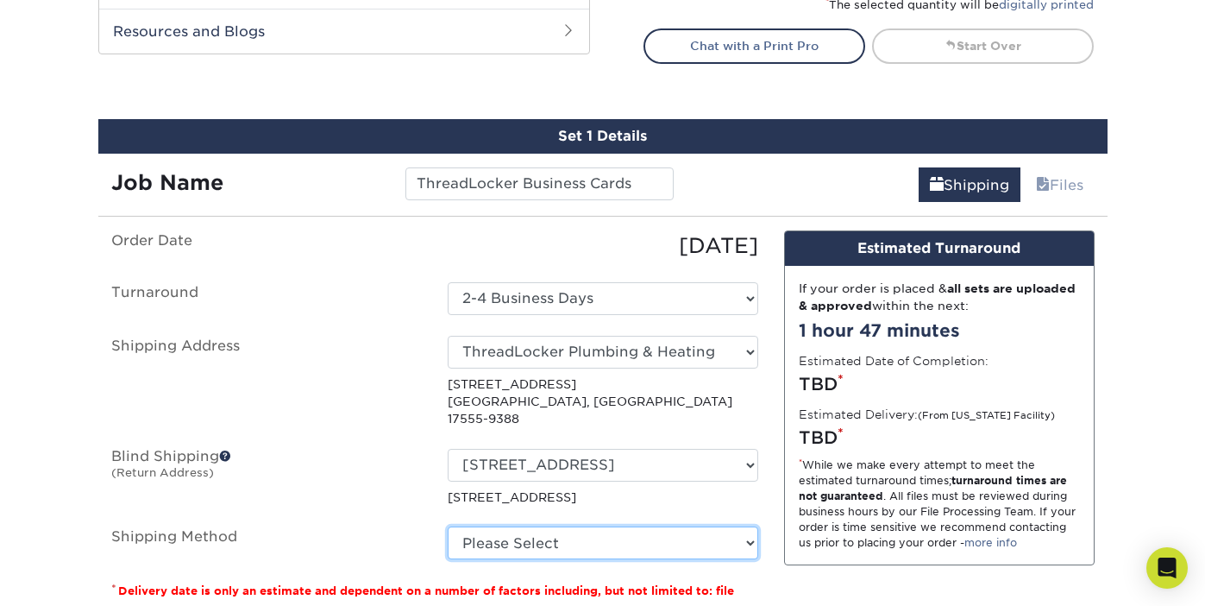
select select "03"
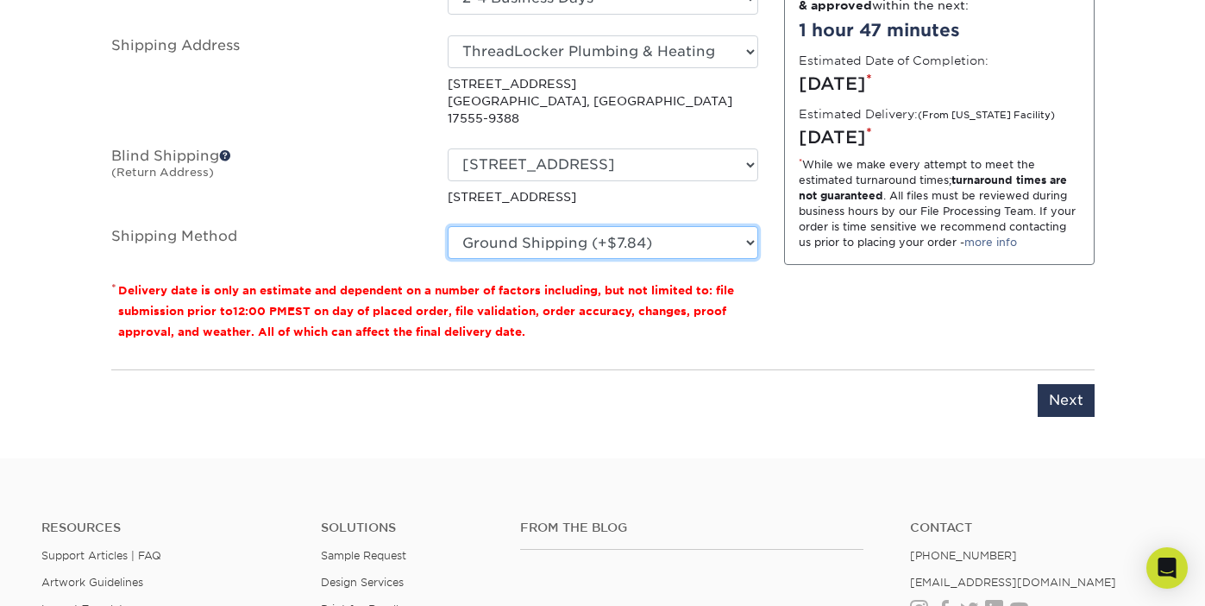
scroll to position [1238, 0]
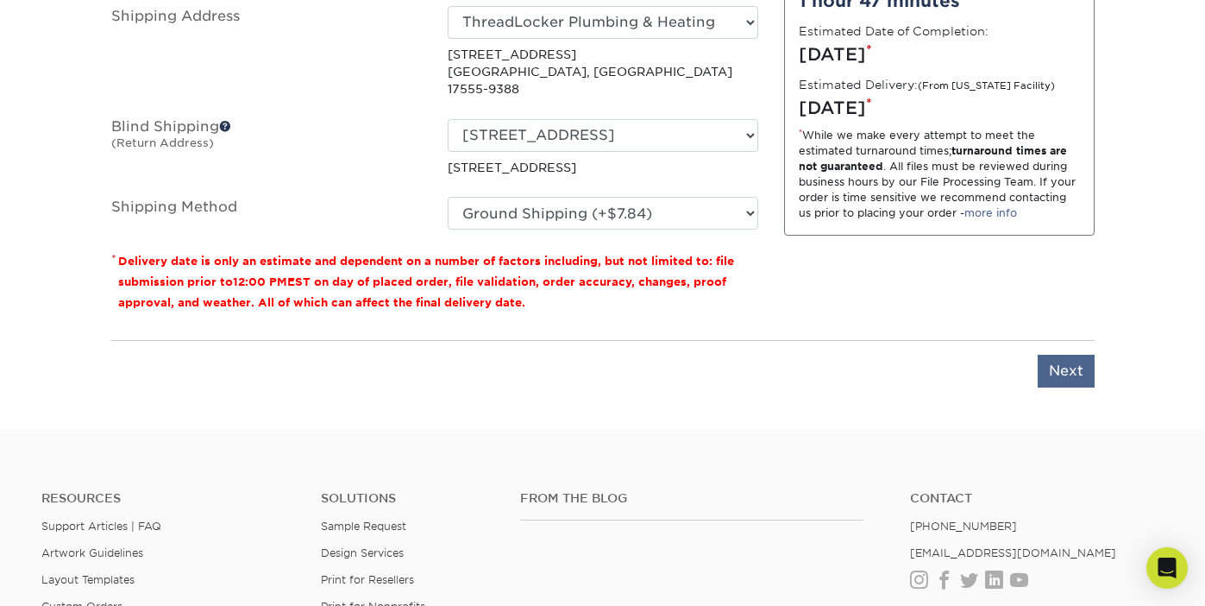
click at [1074, 355] on input "Next" at bounding box center [1066, 371] width 57 height 33
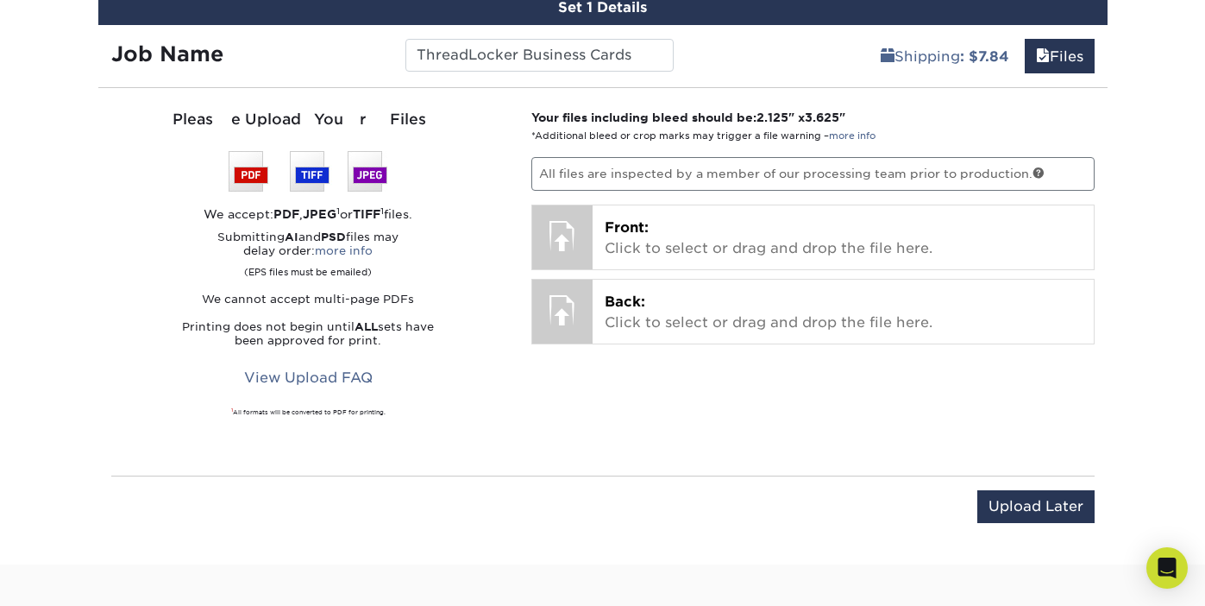
scroll to position [1036, 0]
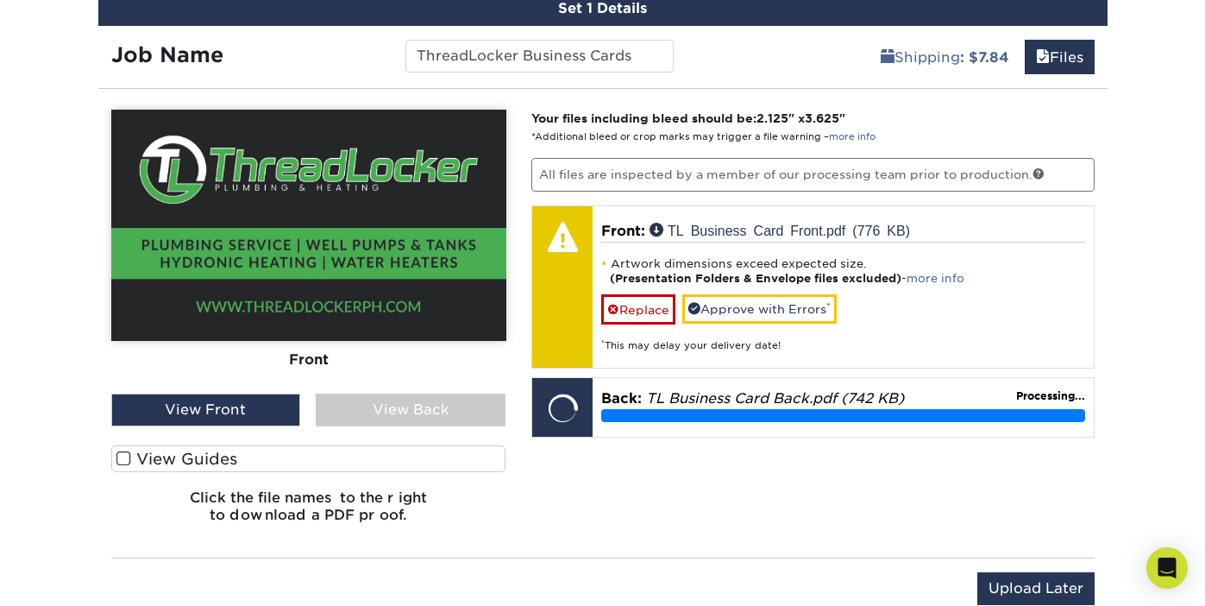
click at [434, 408] on div "View Back" at bounding box center [411, 409] width 190 height 33
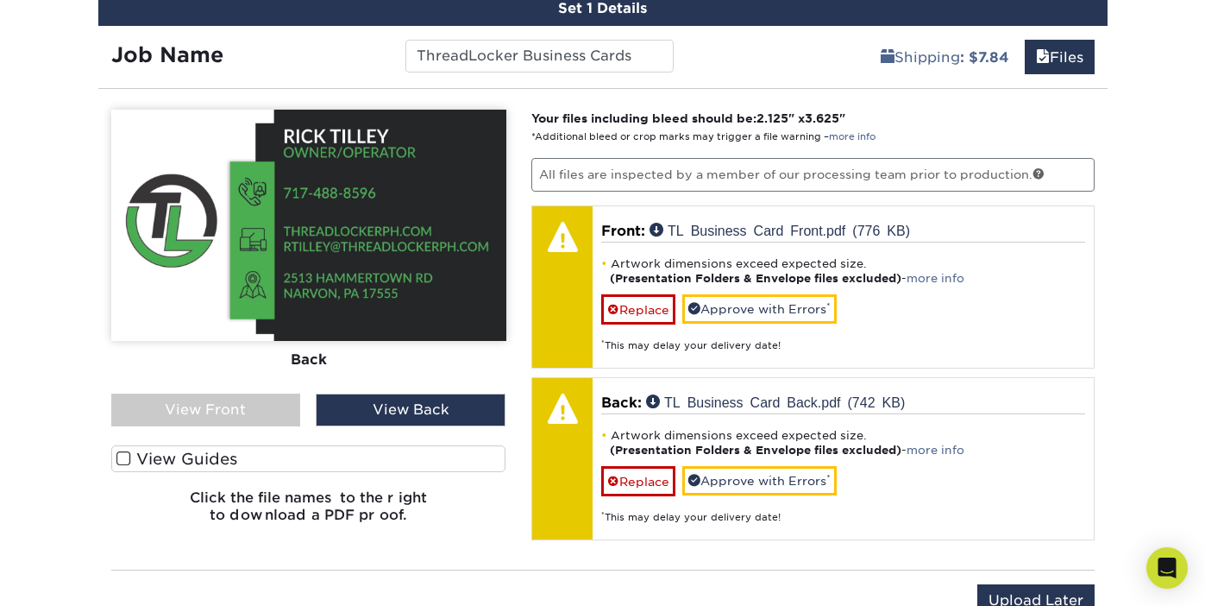
click at [123, 458] on span at bounding box center [123, 458] width 15 height 16
click at [0, 0] on input "View Guides" at bounding box center [0, 0] width 0 height 0
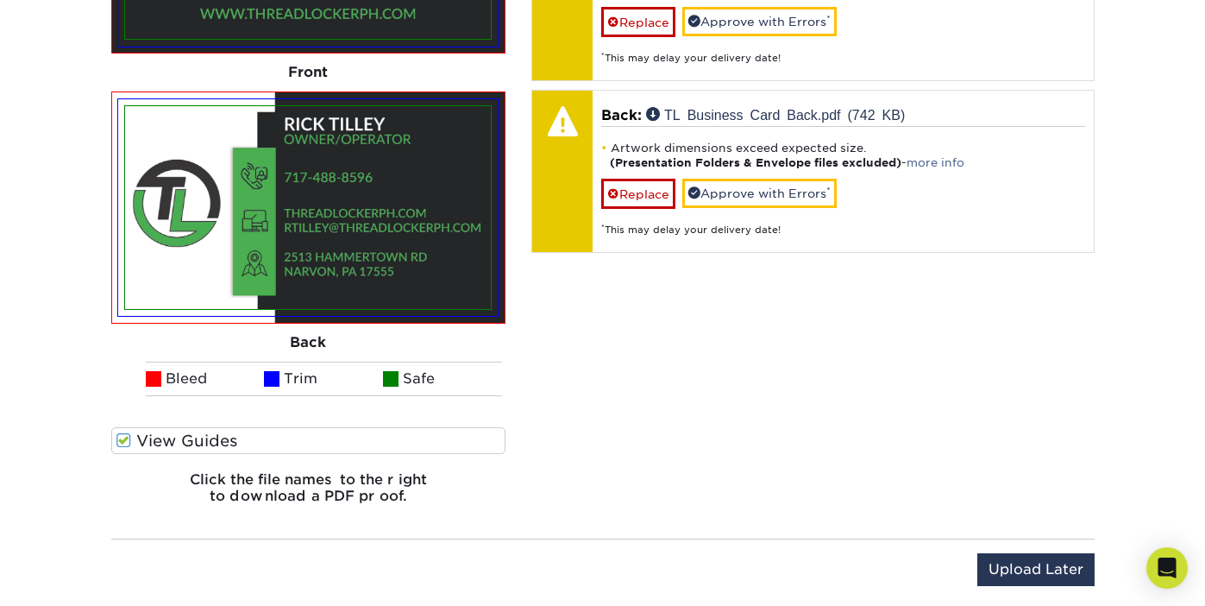
scroll to position [1196, 0]
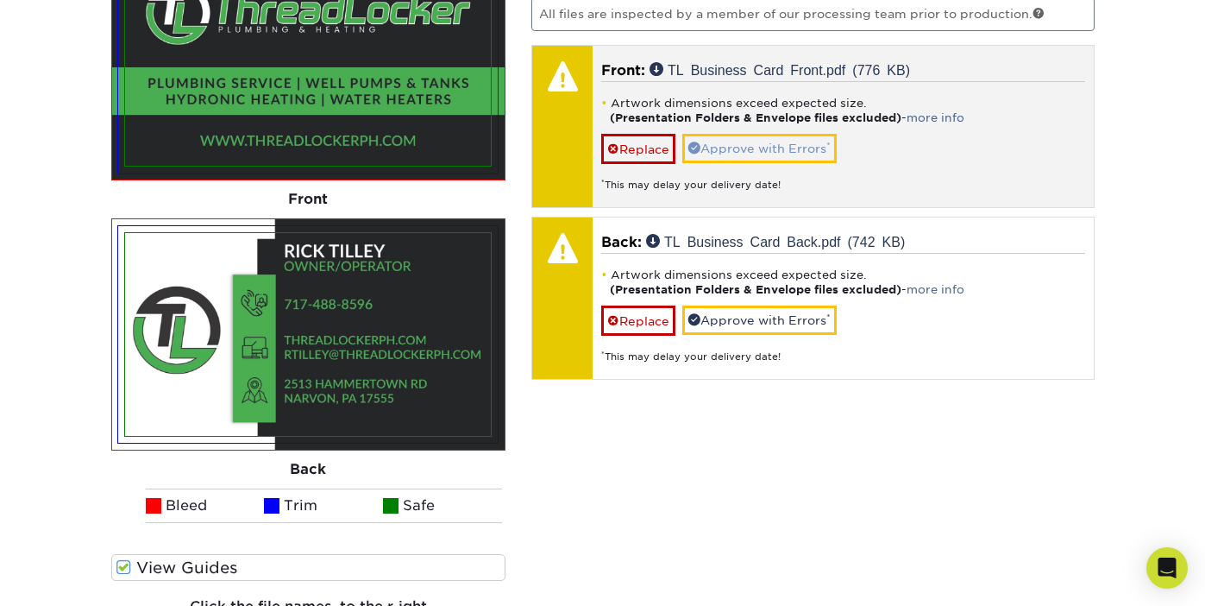
click at [751, 135] on link "Approve with Errors *" at bounding box center [759, 148] width 154 height 29
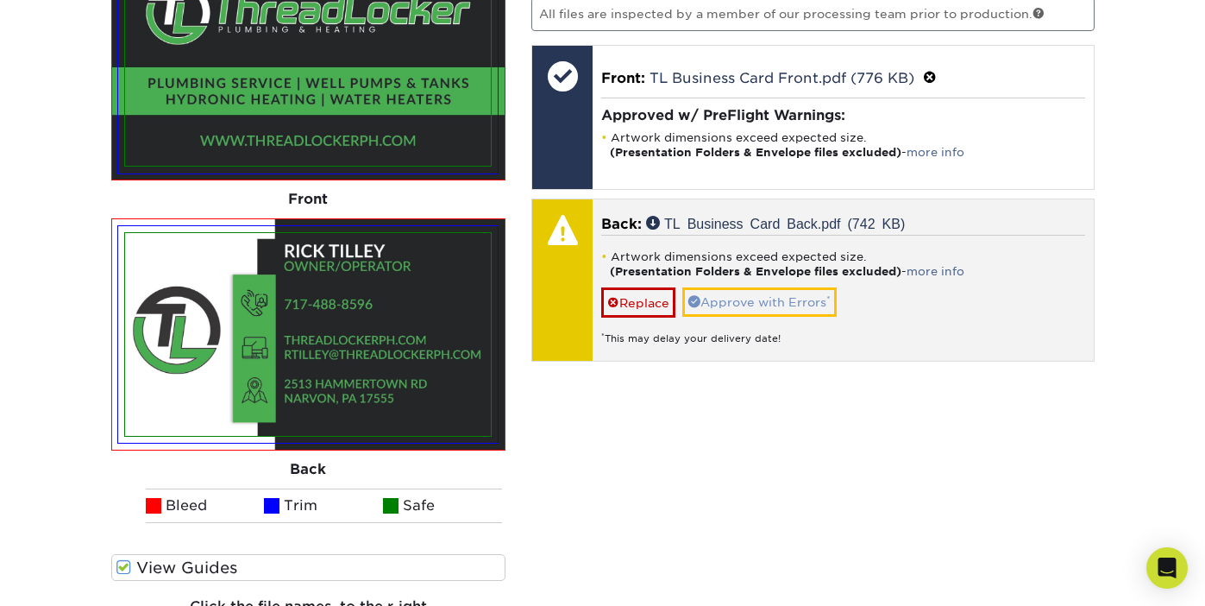
click at [756, 299] on link "Approve with Errors *" at bounding box center [759, 301] width 154 height 29
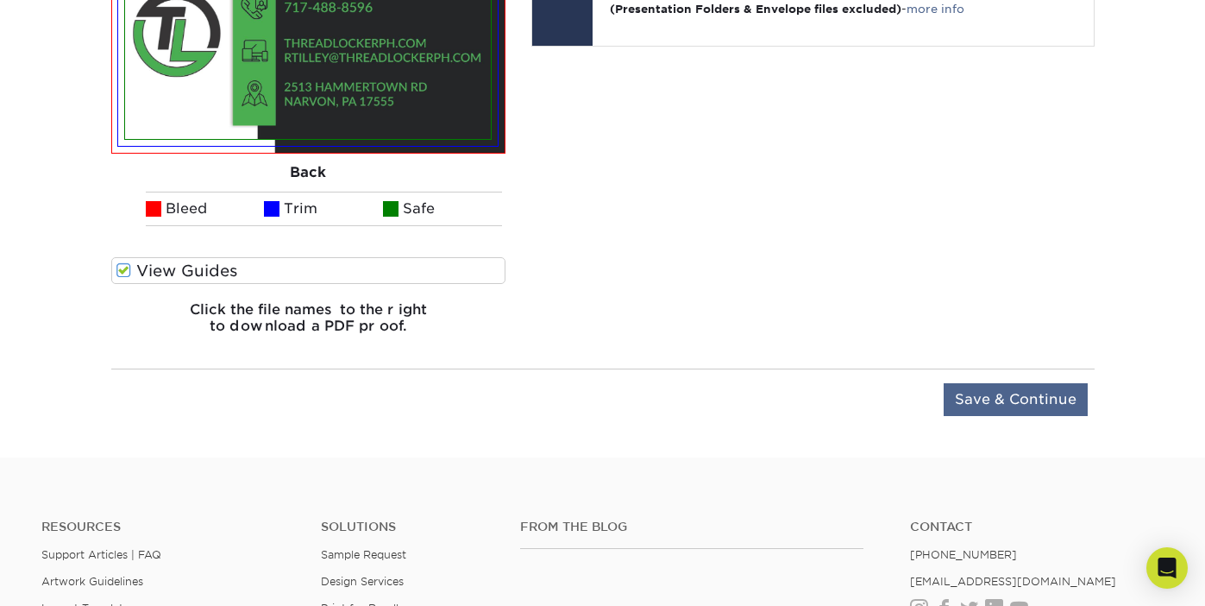
click at [1012, 408] on input "Save & Continue" at bounding box center [1016, 399] width 144 height 33
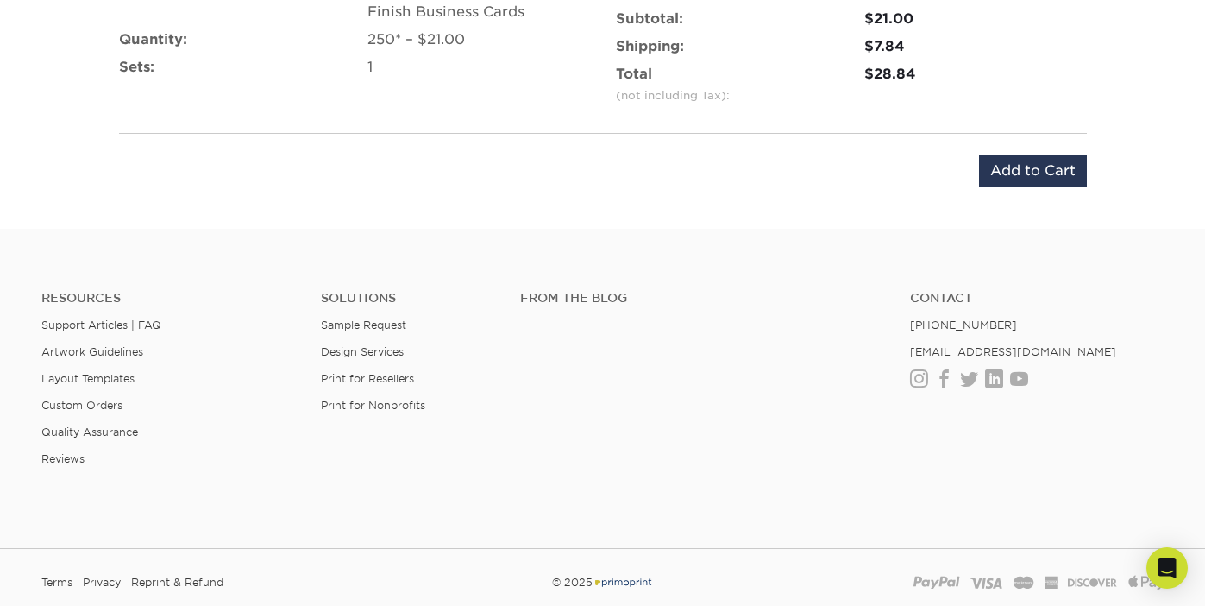
scroll to position [1017, 0]
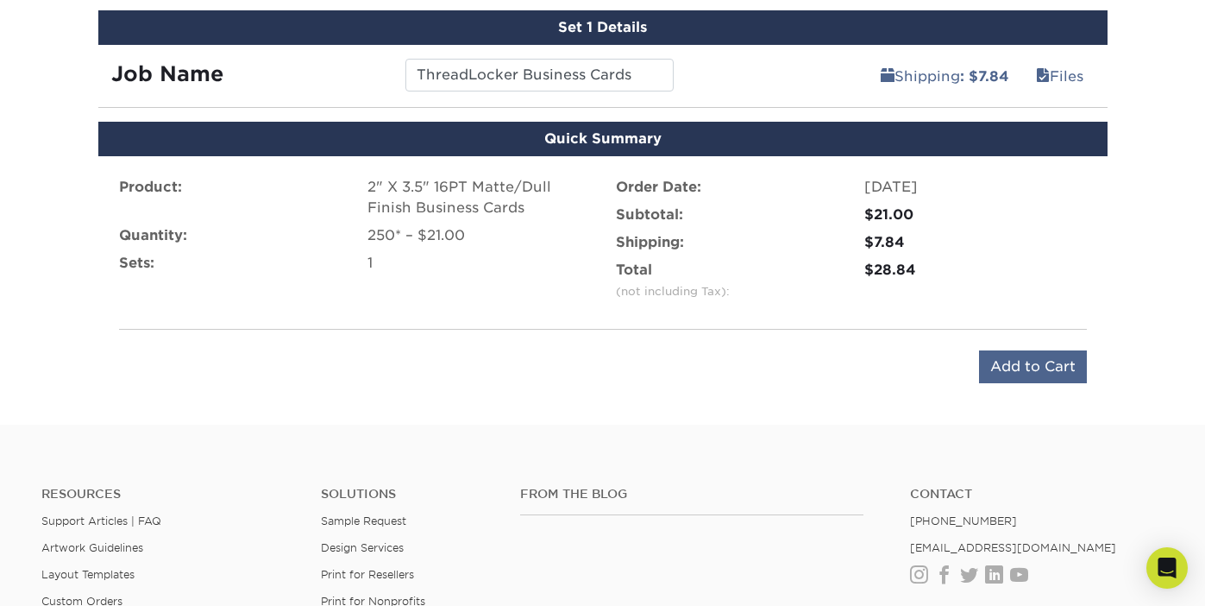
click at [1043, 367] on input "Add to Cart" at bounding box center [1033, 366] width 108 height 33
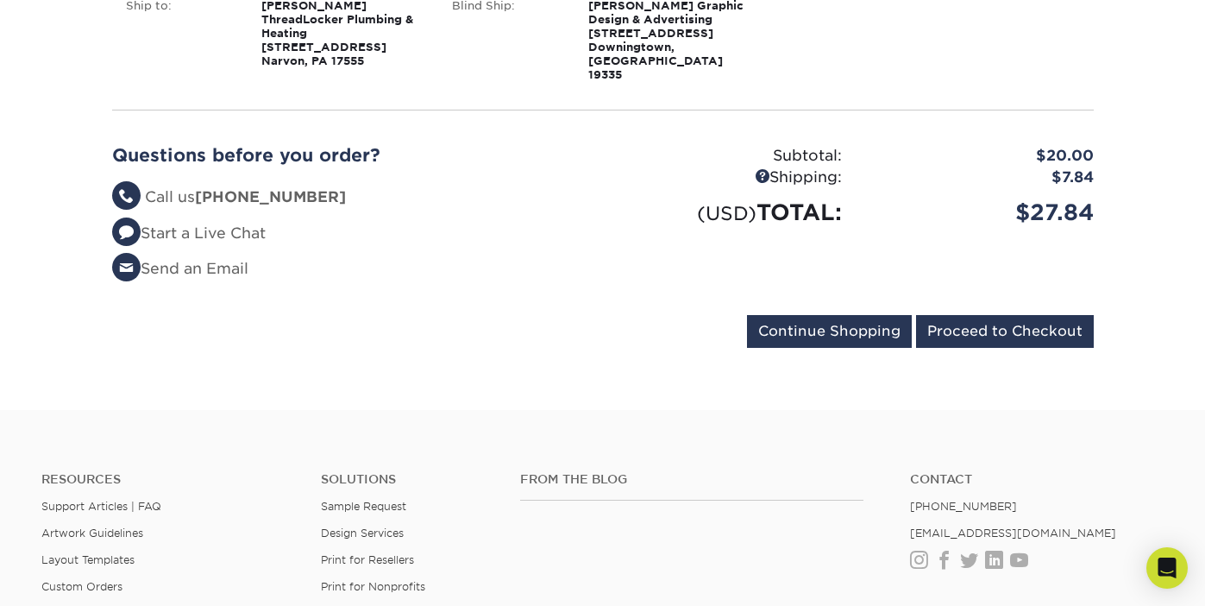
scroll to position [208, 0]
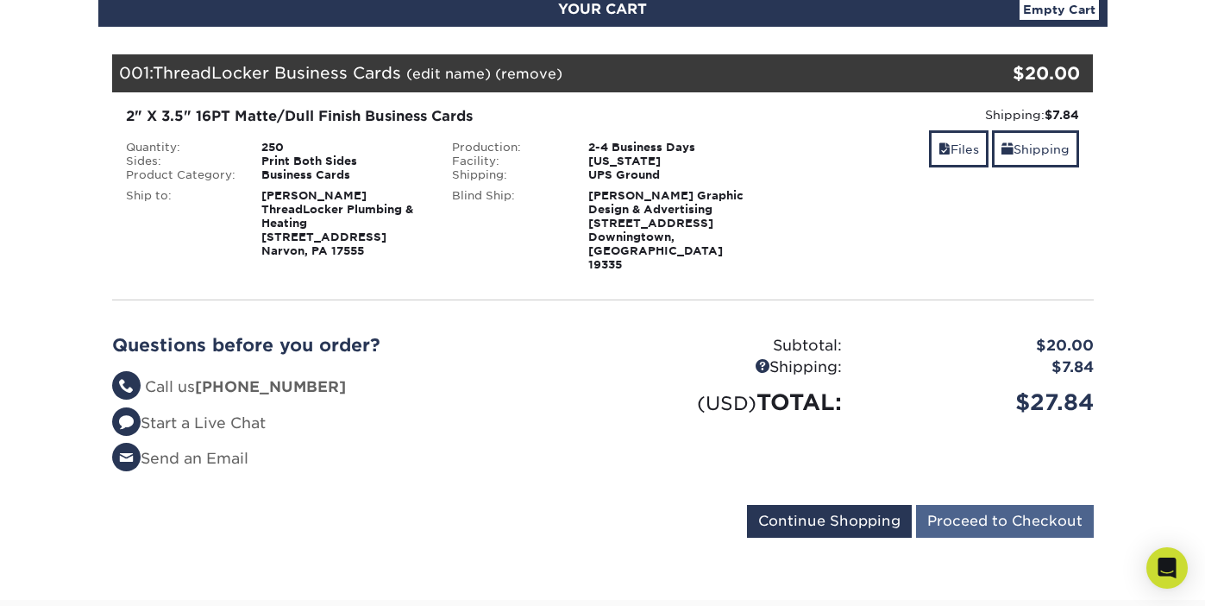
click at [1021, 506] on input "Proceed to Checkout" at bounding box center [1005, 521] width 178 height 33
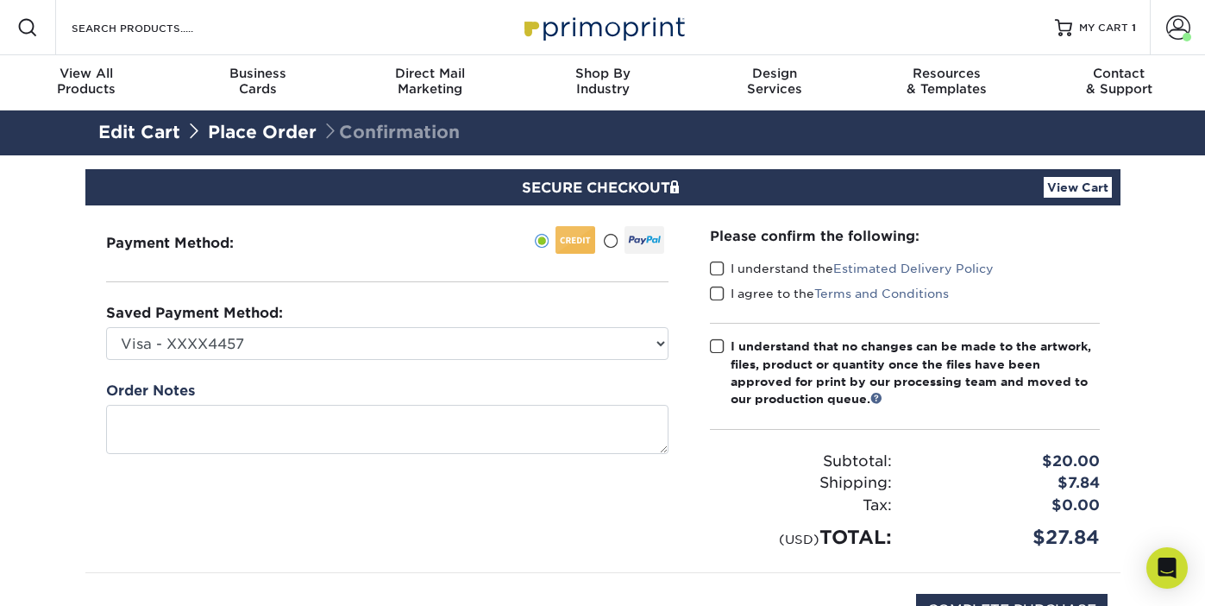
click at [722, 268] on span at bounding box center [717, 269] width 15 height 16
click at [0, 0] on input "I understand the Estimated Delivery Policy" at bounding box center [0, 0] width 0 height 0
click at [719, 291] on span at bounding box center [717, 294] width 15 height 16
click at [0, 0] on input "I agree to the Terms and Conditions" at bounding box center [0, 0] width 0 height 0
click at [719, 351] on span at bounding box center [717, 346] width 15 height 16
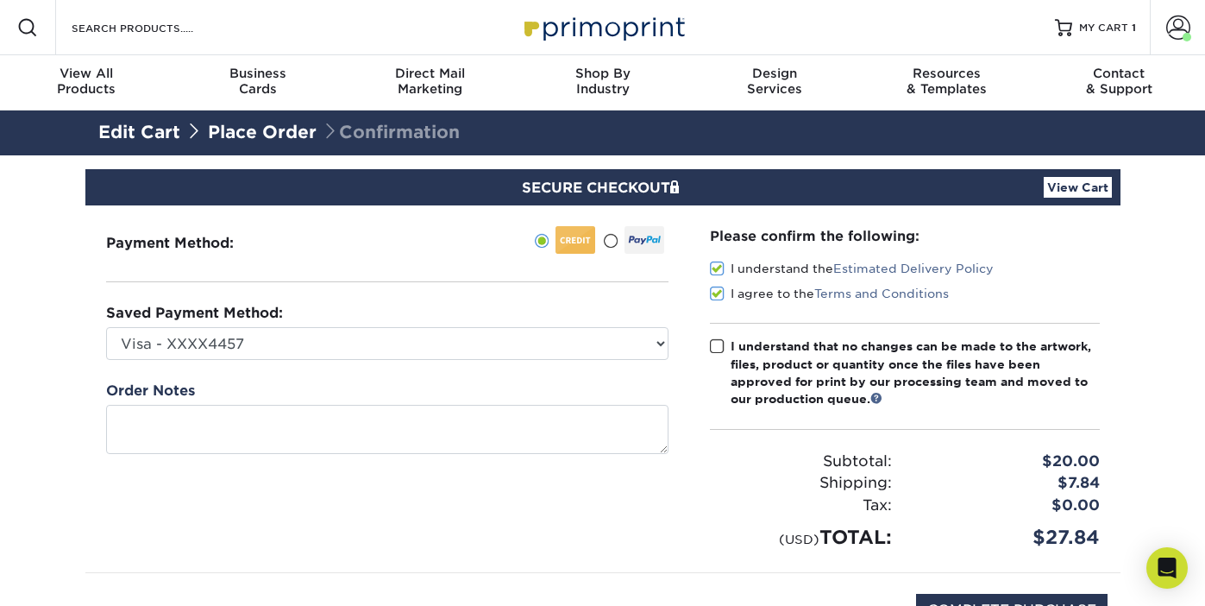
click at [0, 0] on input "I understand that no changes can be made to the artwork, files, product or quan…" at bounding box center [0, 0] width 0 height 0
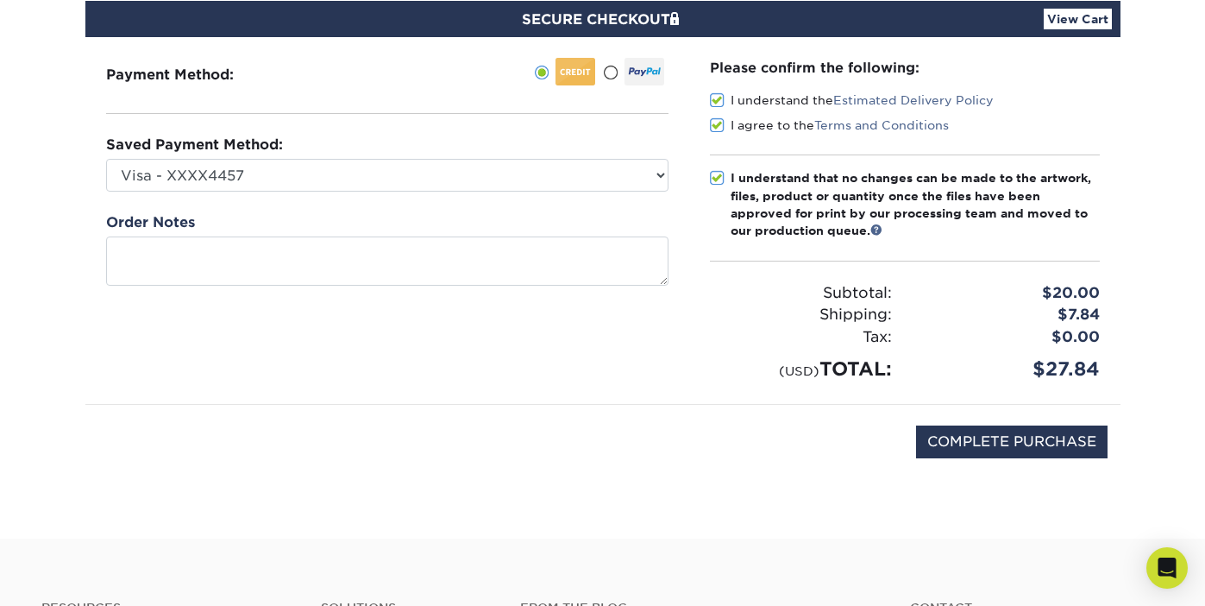
scroll to position [181, 0]
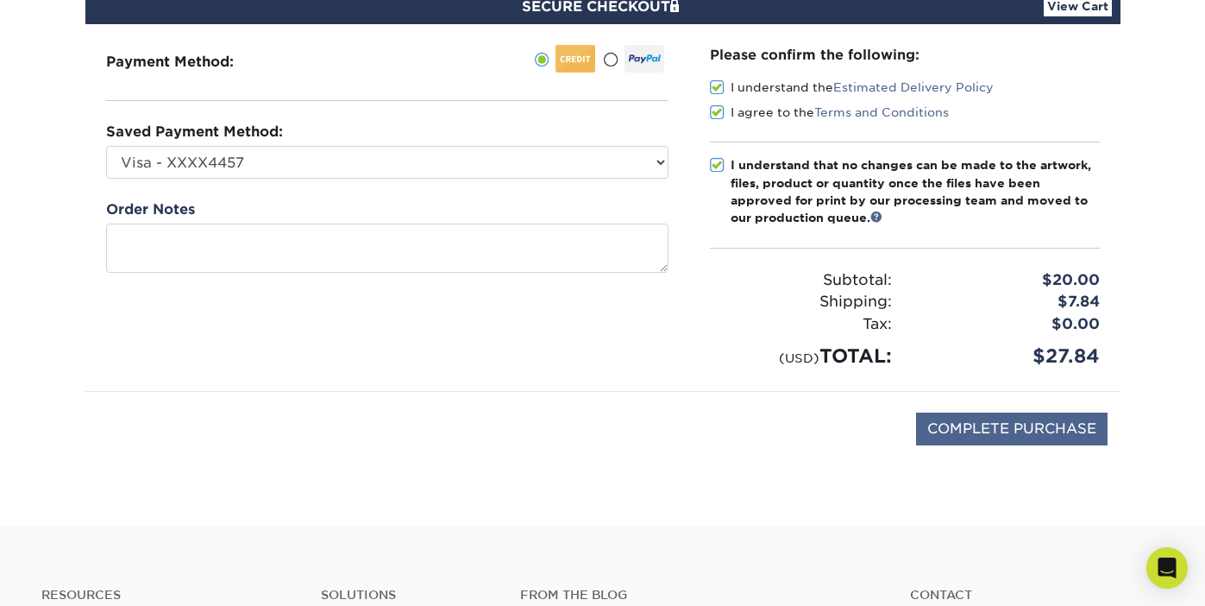
click at [1021, 412] on input "COMPLETE PURCHASE" at bounding box center [1011, 428] width 191 height 33
type input "PROCESSING, PLEASE WAIT..."
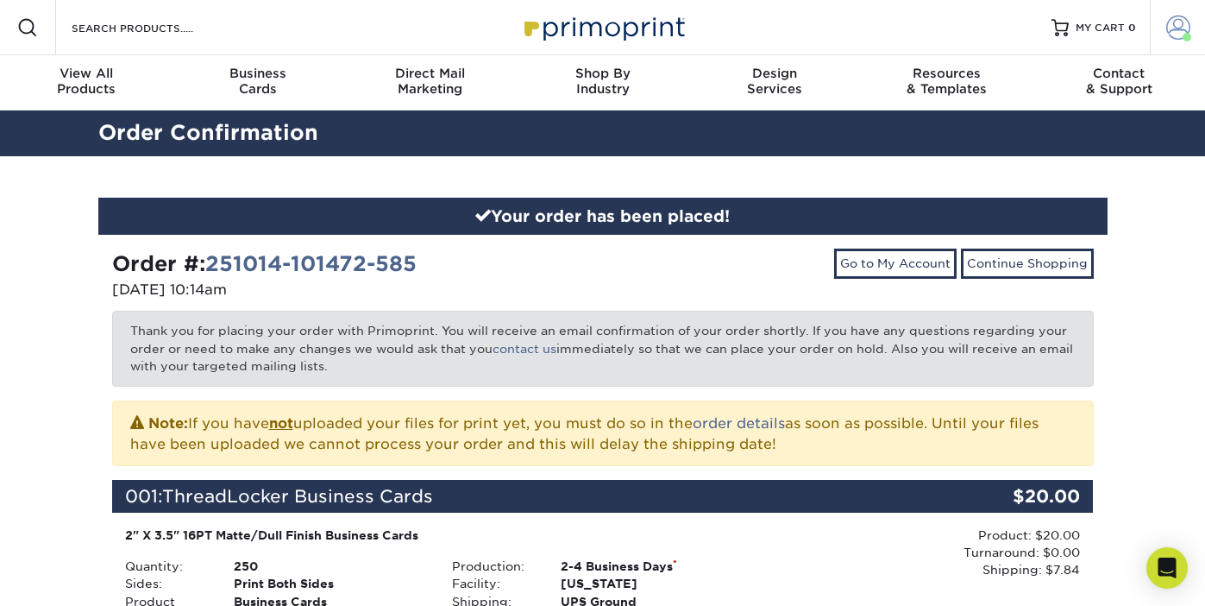
click at [1182, 25] on span at bounding box center [1178, 28] width 24 height 24
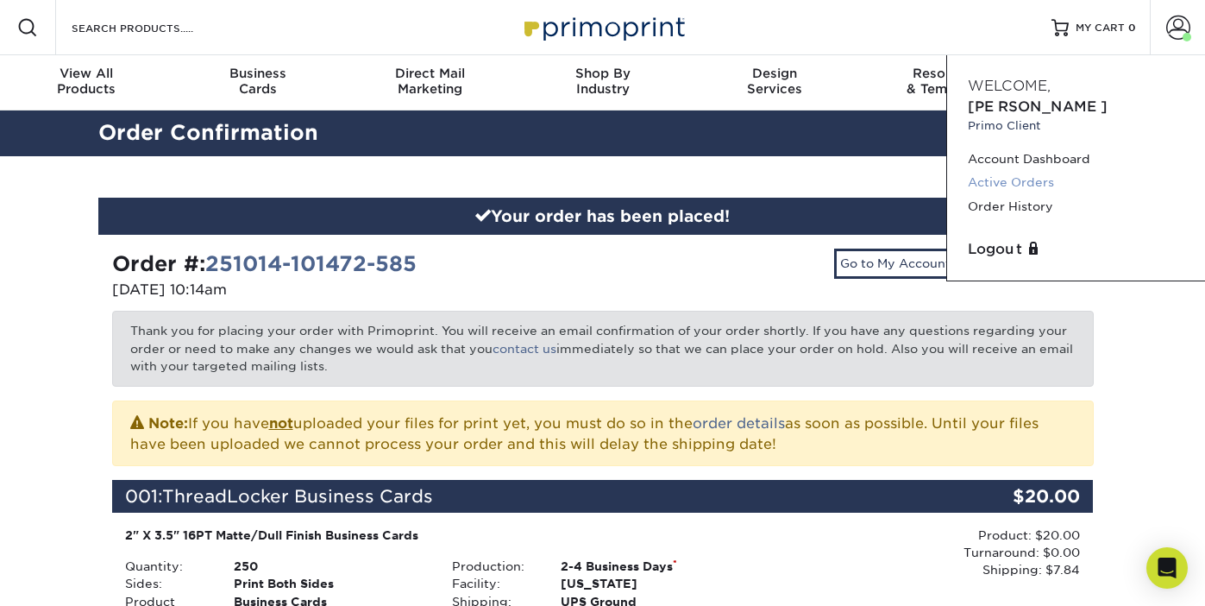
click at [1020, 171] on link "Active Orders" at bounding box center [1076, 182] width 217 height 23
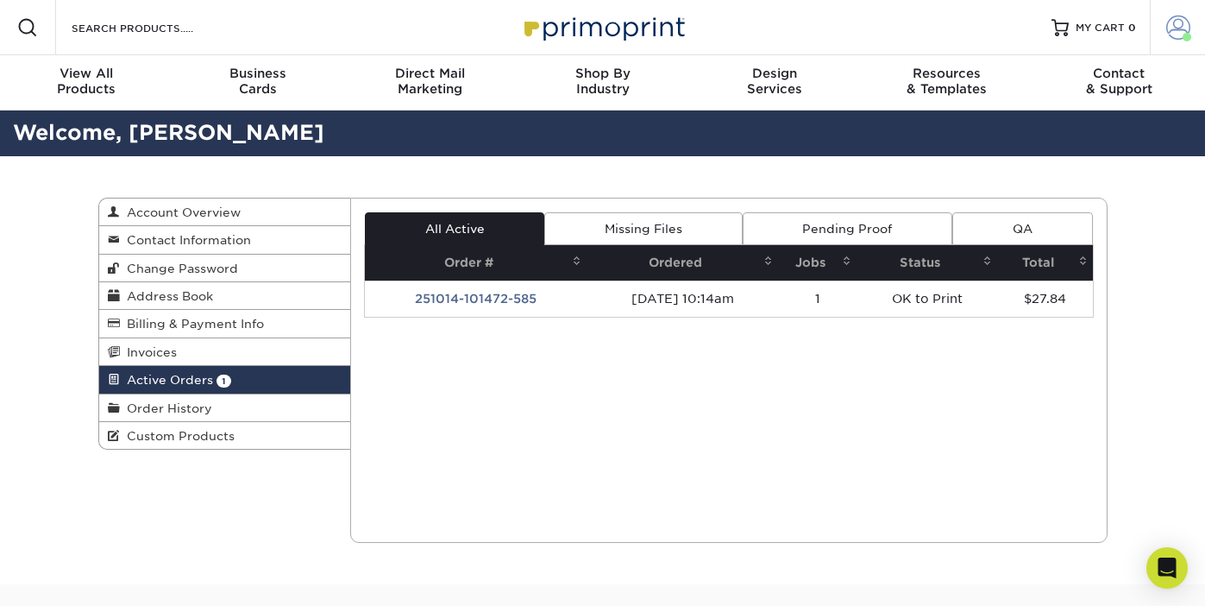
click at [1179, 18] on span at bounding box center [1178, 28] width 24 height 24
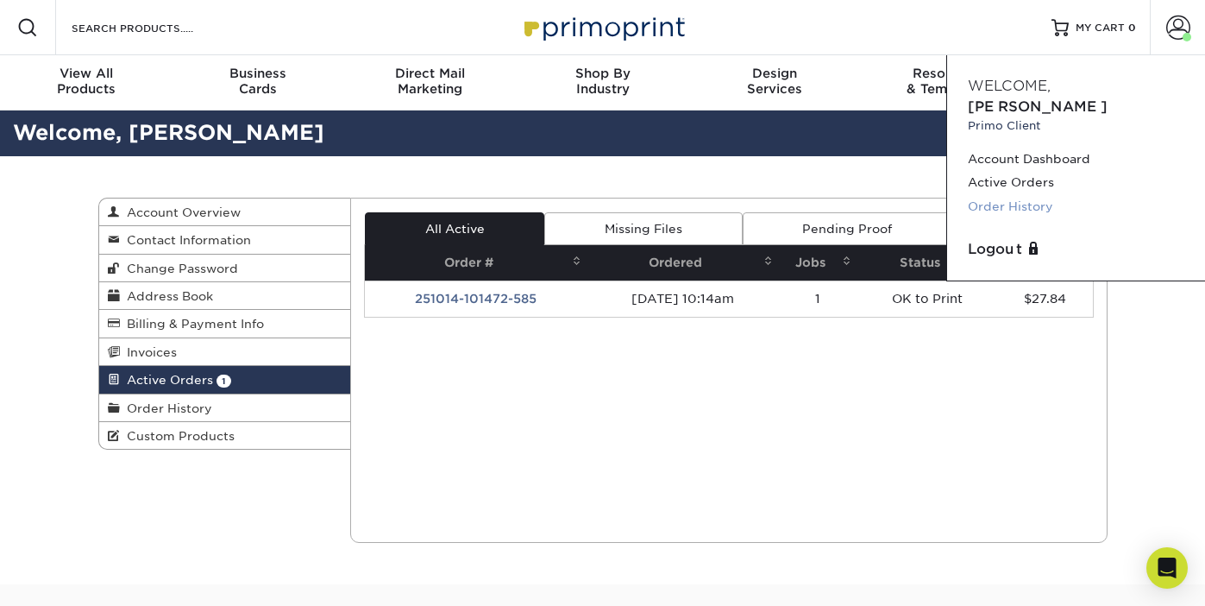
click at [983, 195] on link "Order History" at bounding box center [1076, 206] width 217 height 23
